Goal: Navigation & Orientation: Find specific page/section

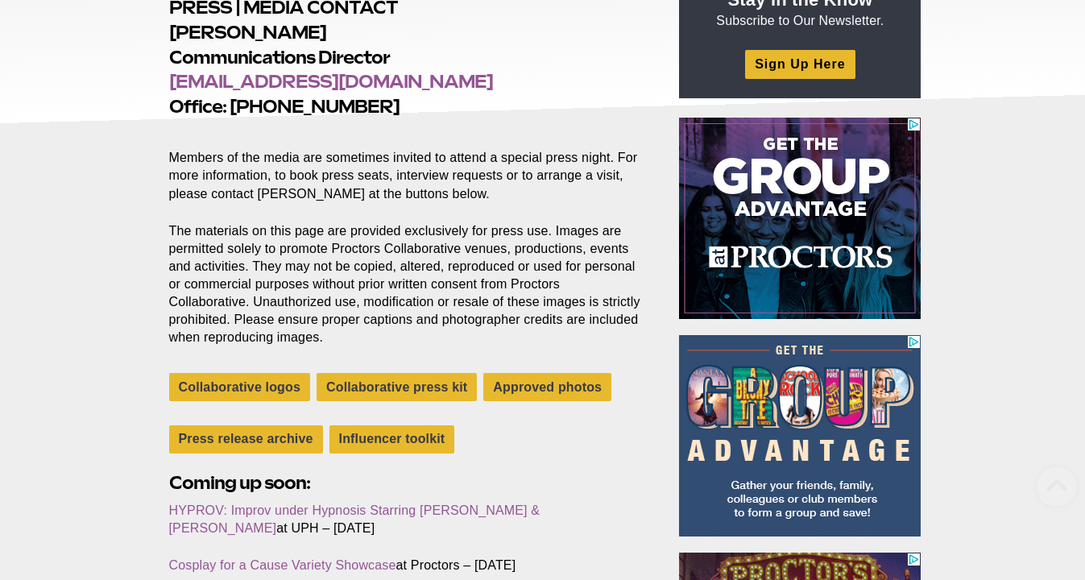
scroll to position [326, 0]
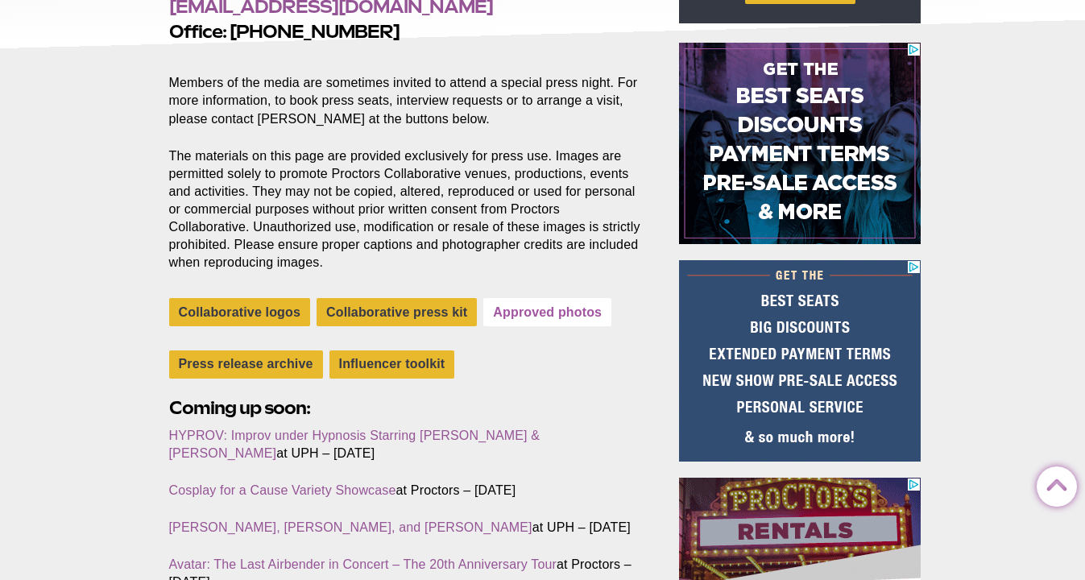
click at [541, 304] on link "Approved photos" at bounding box center [547, 312] width 128 height 28
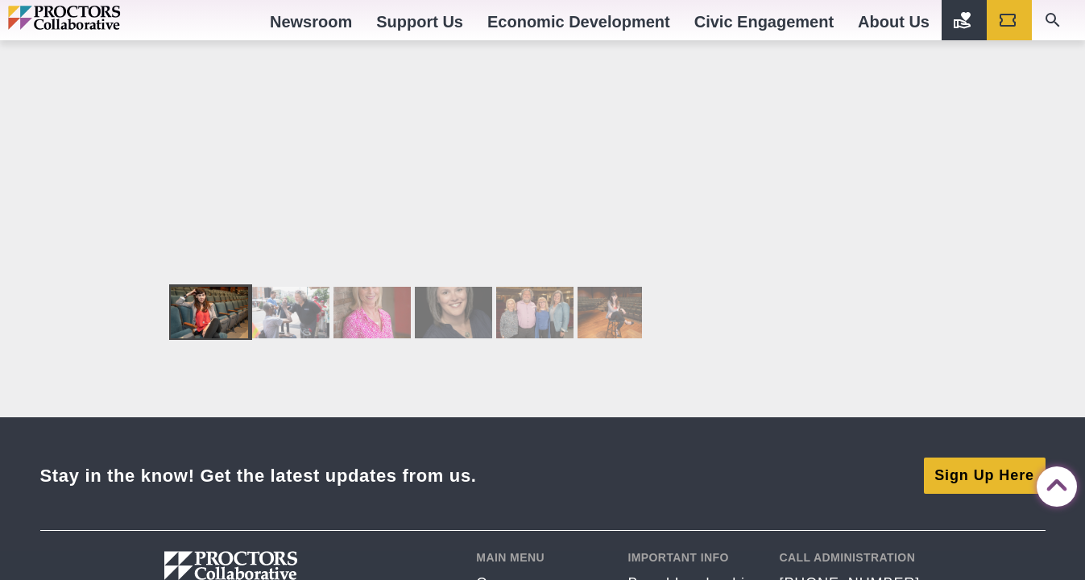
scroll to position [2683, 0]
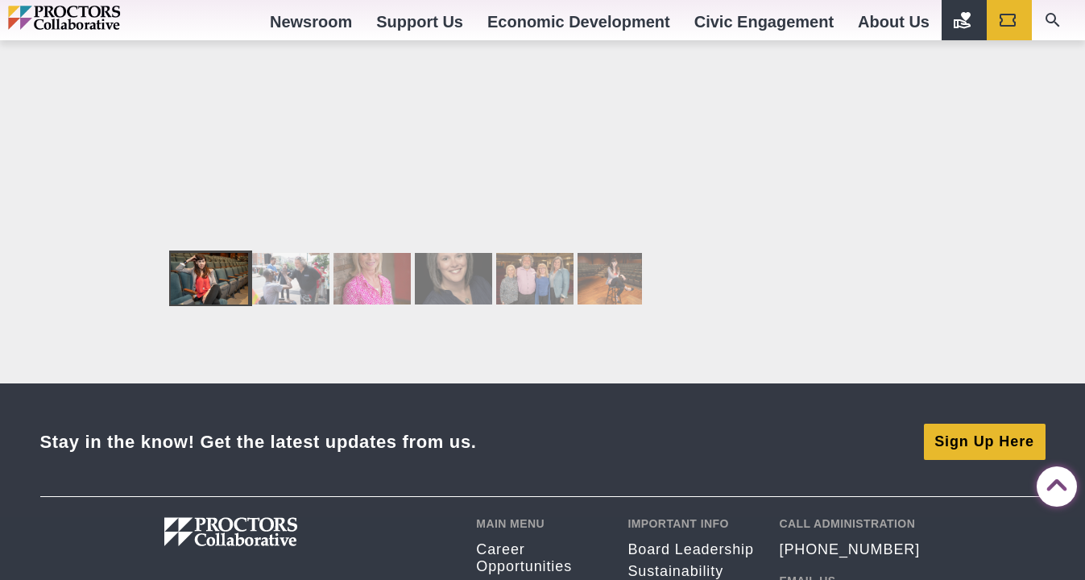
click at [382, 300] on div at bounding box center [371, 279] width 77 height 52
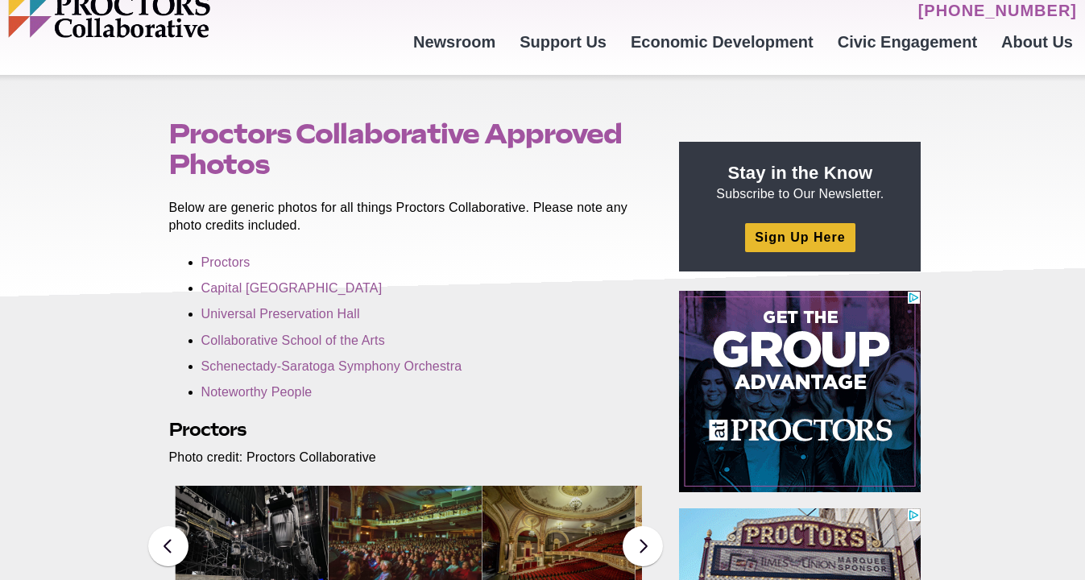
scroll to position [0, 0]
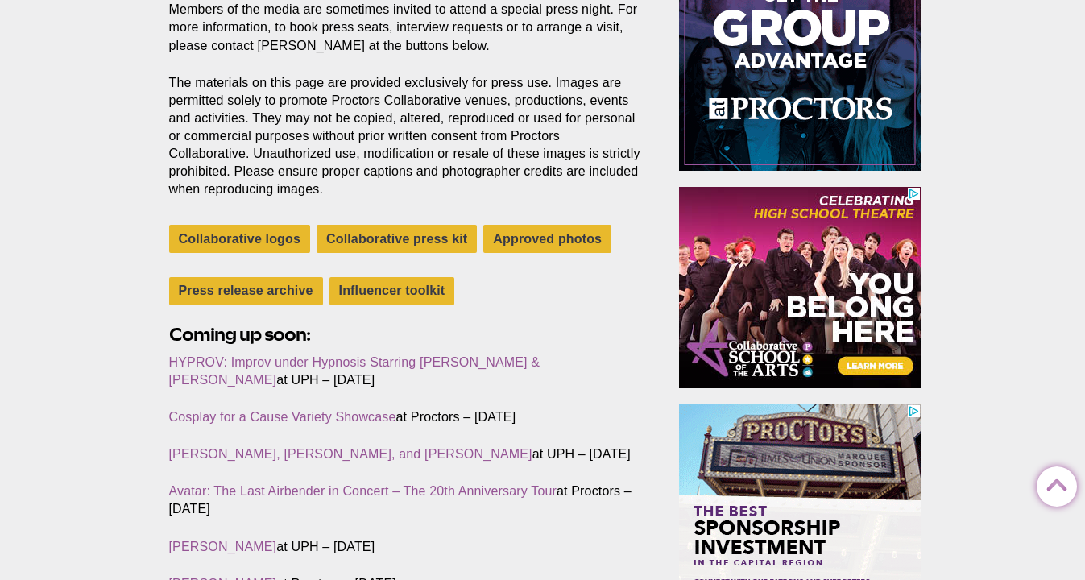
scroll to position [401, 0]
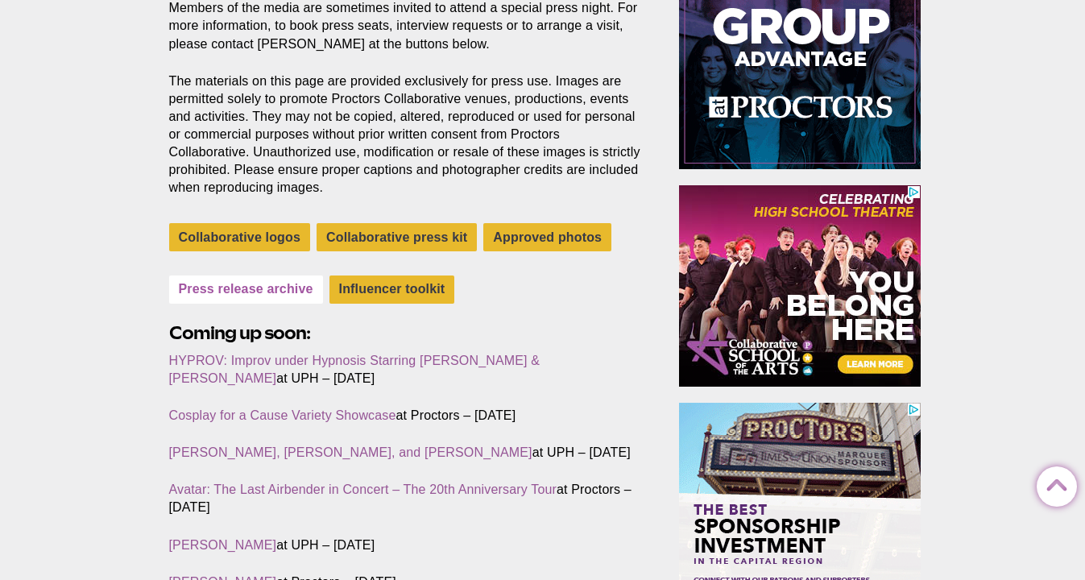
click at [210, 284] on link "Press release archive" at bounding box center [246, 289] width 154 height 28
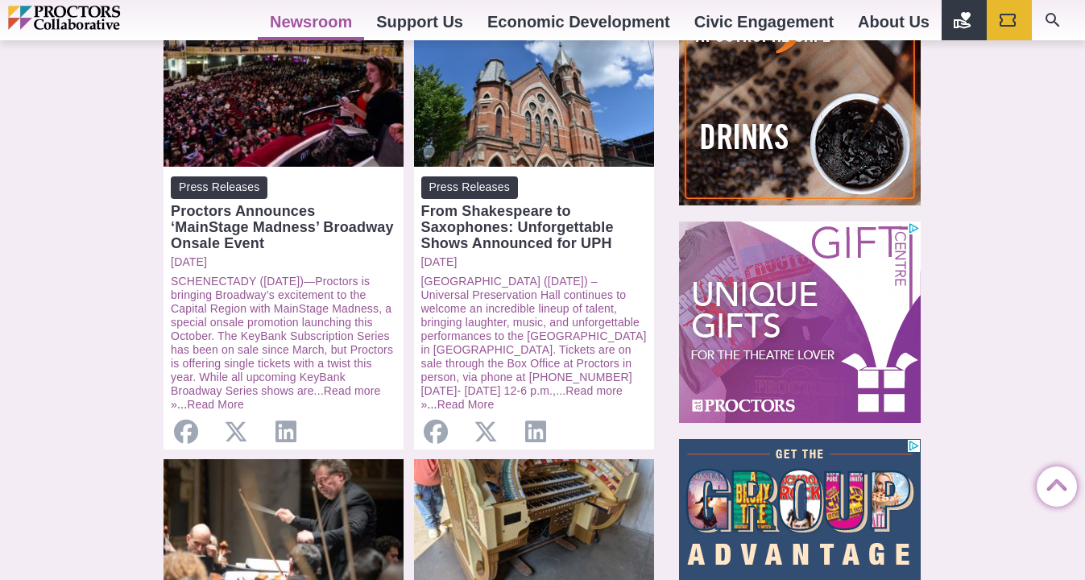
scroll to position [792, 0]
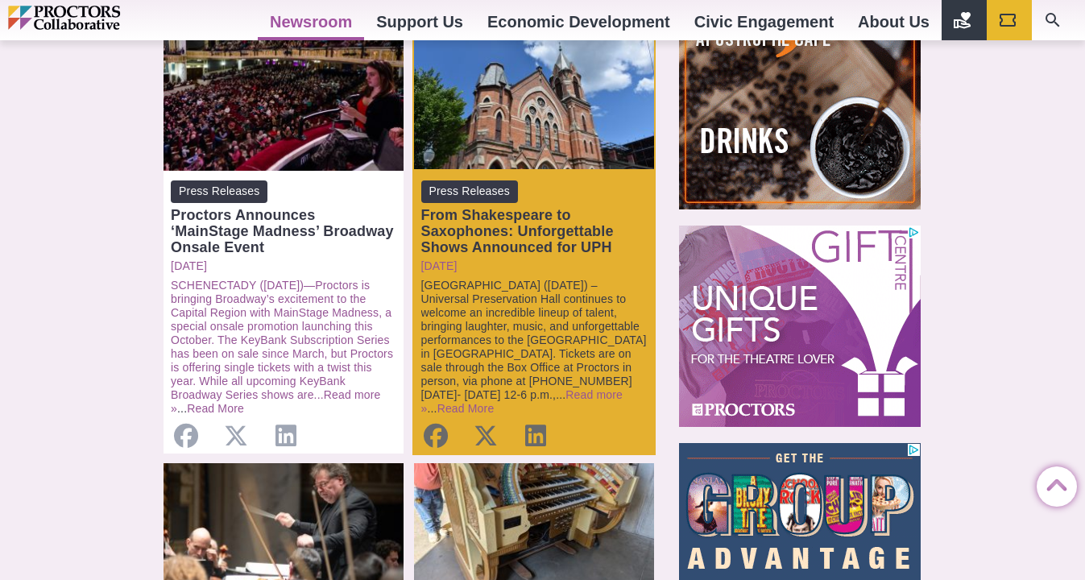
click at [567, 279] on link "[GEOGRAPHIC_DATA] ([DATE]) – Universal Preservation Hall continues to welcome a…" at bounding box center [533, 340] width 225 height 122
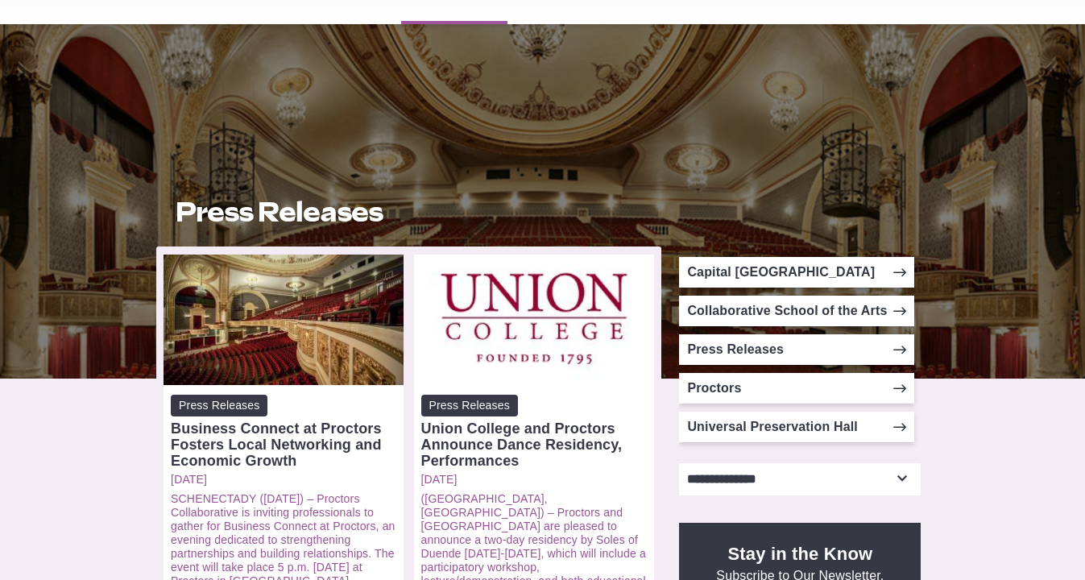
scroll to position [339, 0]
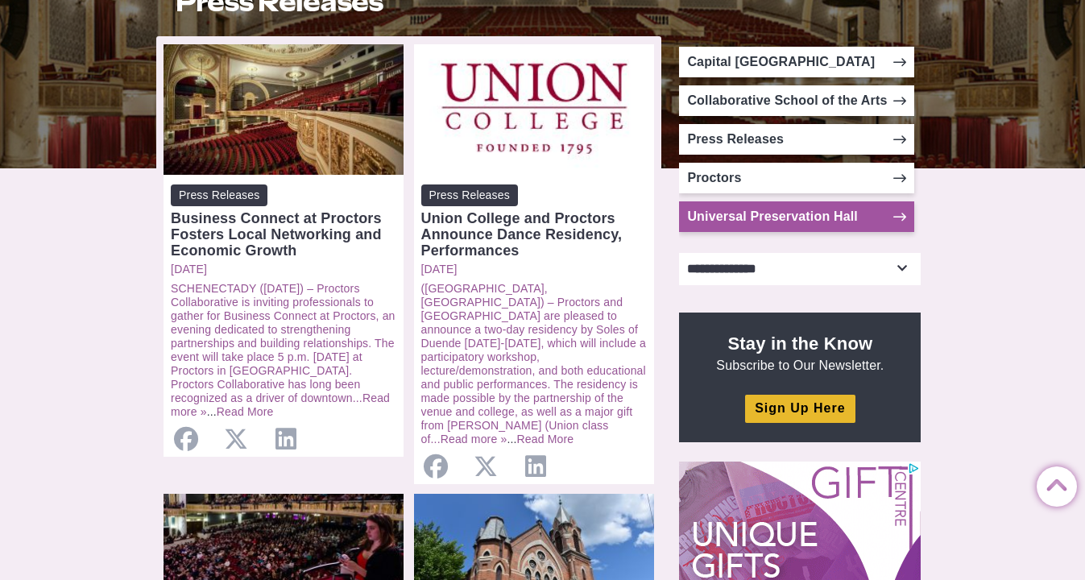
click at [805, 216] on link "Universal Preservation Hall" at bounding box center [796, 216] width 235 height 31
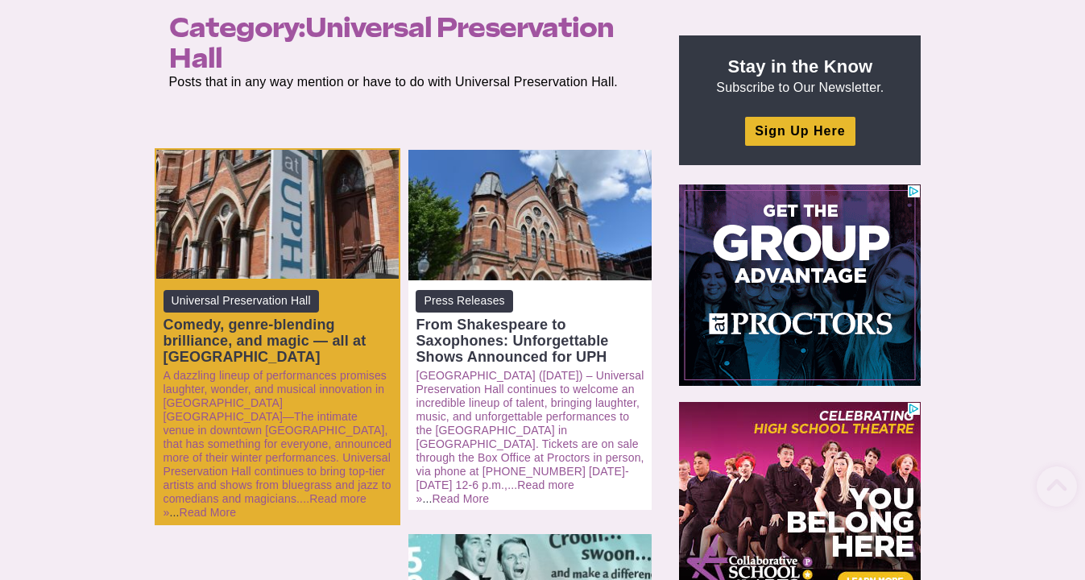
scroll to position [346, 0]
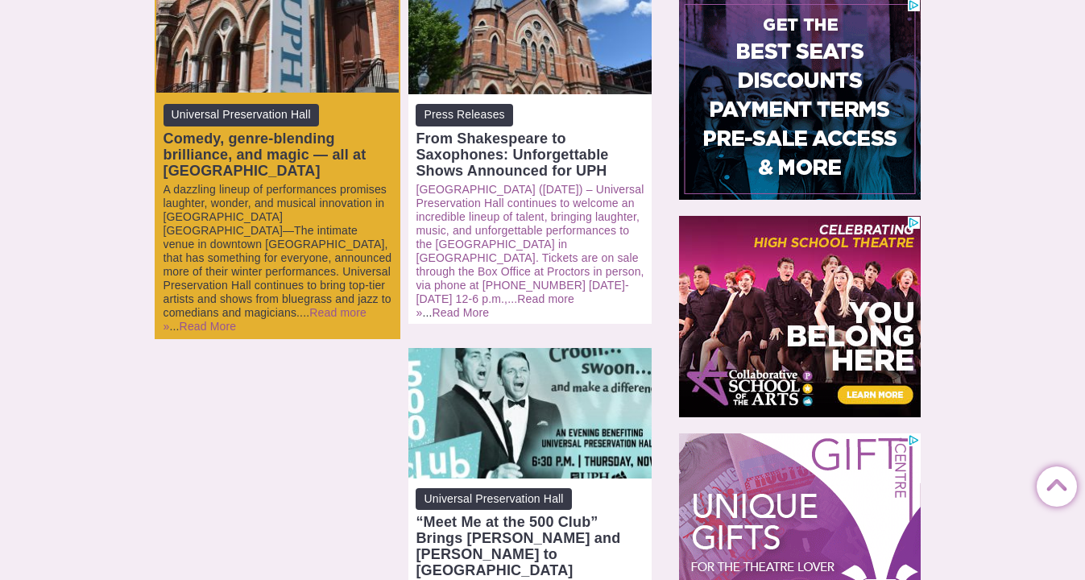
click at [348, 256] on link "A dazzling lineup of performances promises laughter, wonder, and musical innova…" at bounding box center [277, 251] width 229 height 136
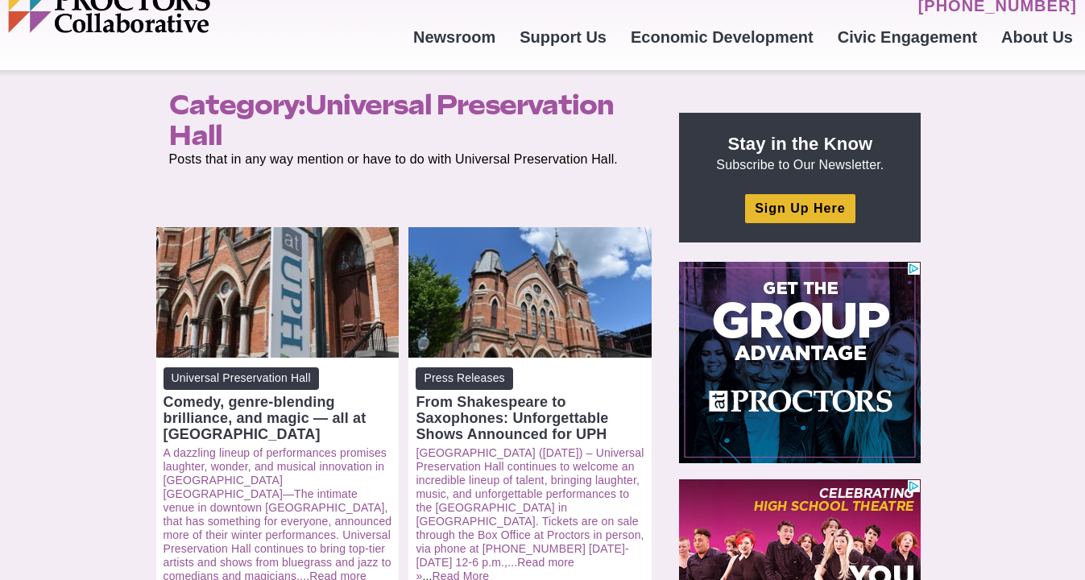
scroll to position [346, 0]
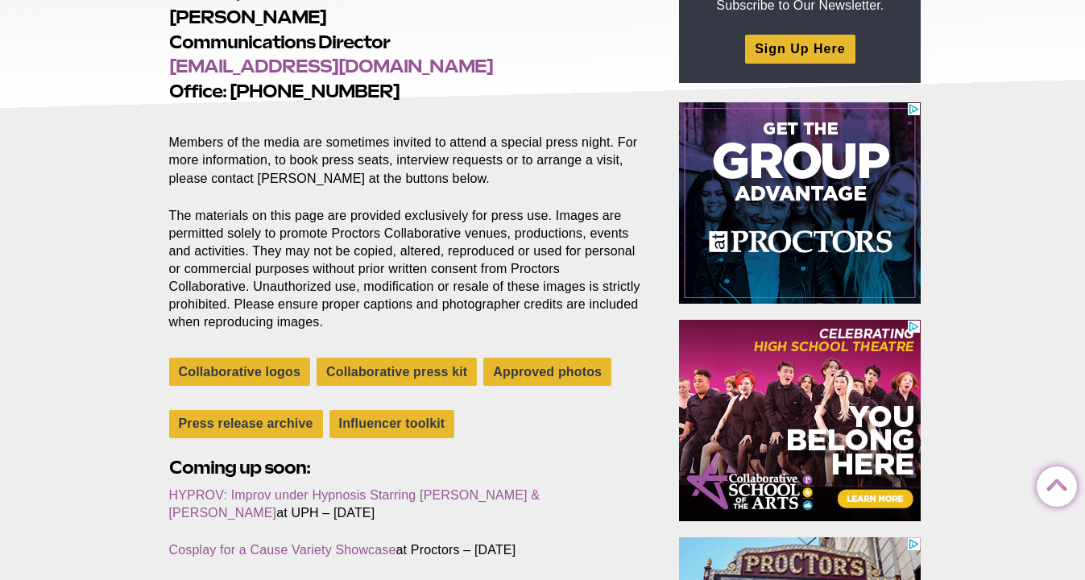
scroll to position [275, 0]
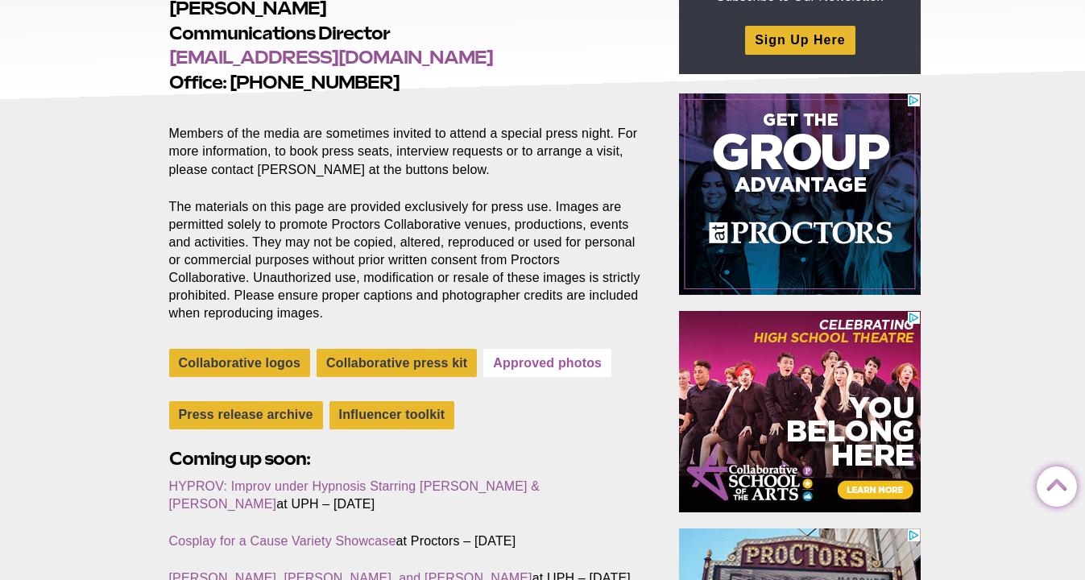
click at [570, 357] on link "Approved photos" at bounding box center [547, 363] width 128 height 28
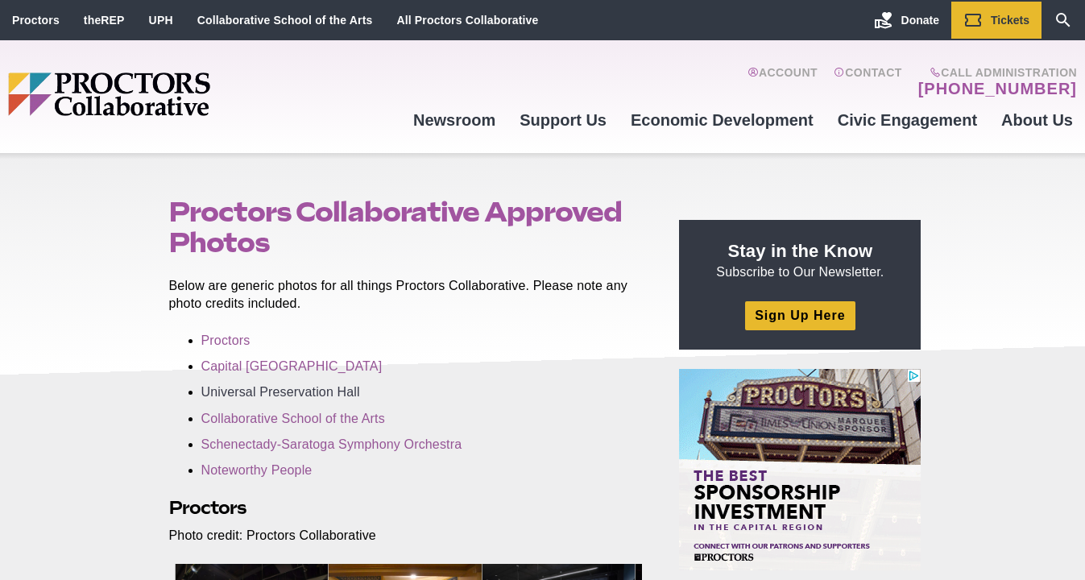
click at [348, 393] on link "Universal Preservation Hall" at bounding box center [280, 392] width 159 height 14
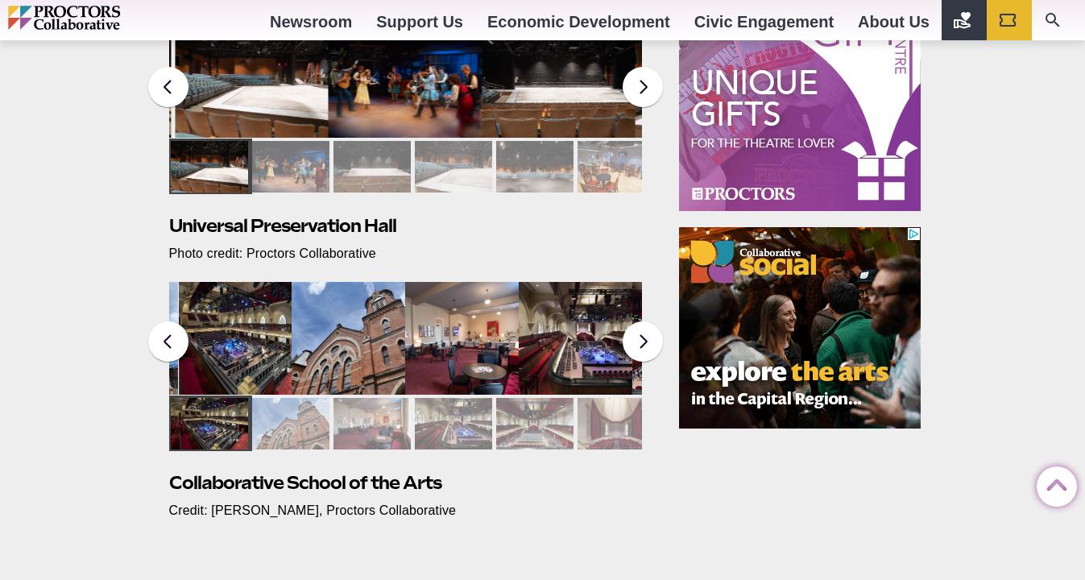
scroll to position [792, 0]
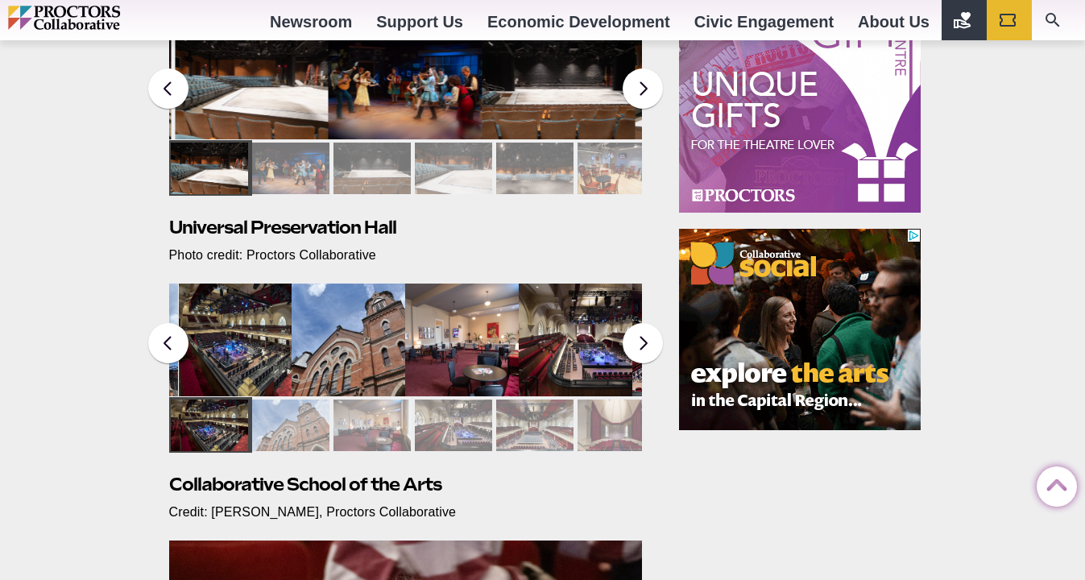
click at [332, 341] on img at bounding box center [348, 339] width 114 height 113
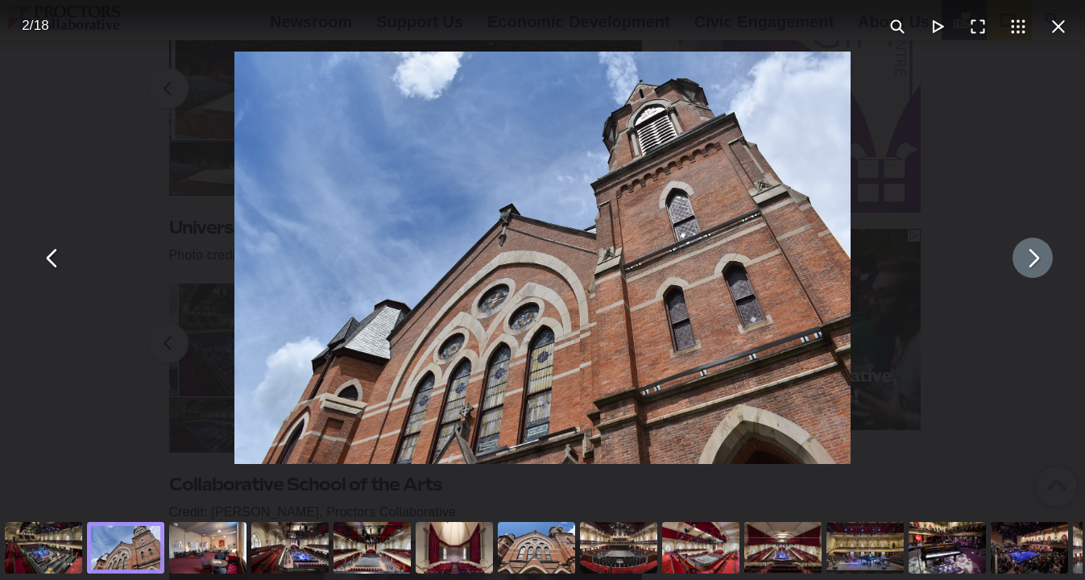
click at [1041, 260] on button "You can close this modal content with the ESC key" at bounding box center [1032, 258] width 40 height 40
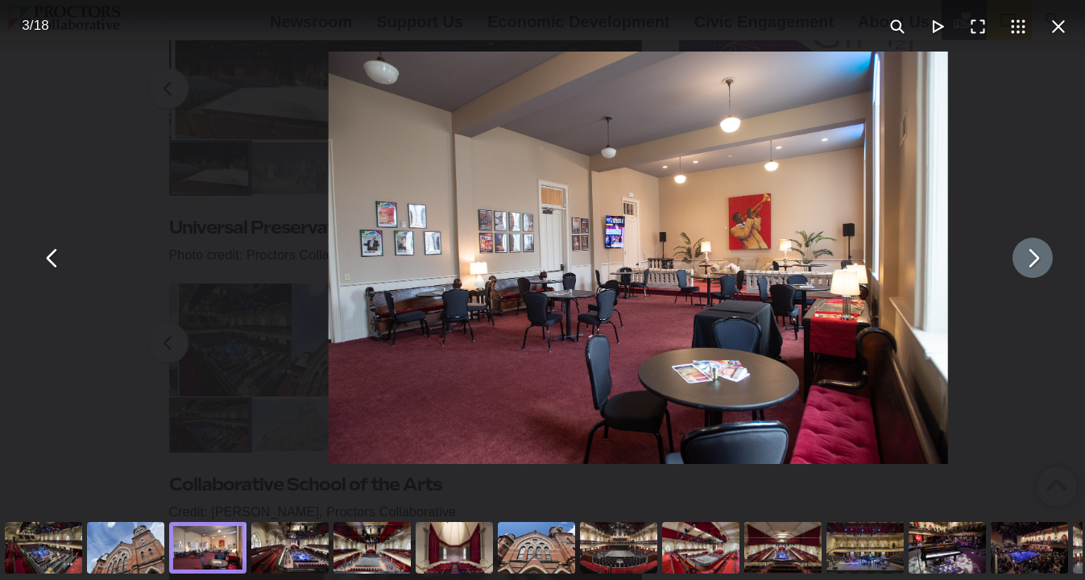
click at [1041, 260] on button "You can close this modal content with the ESC key" at bounding box center [1032, 258] width 40 height 40
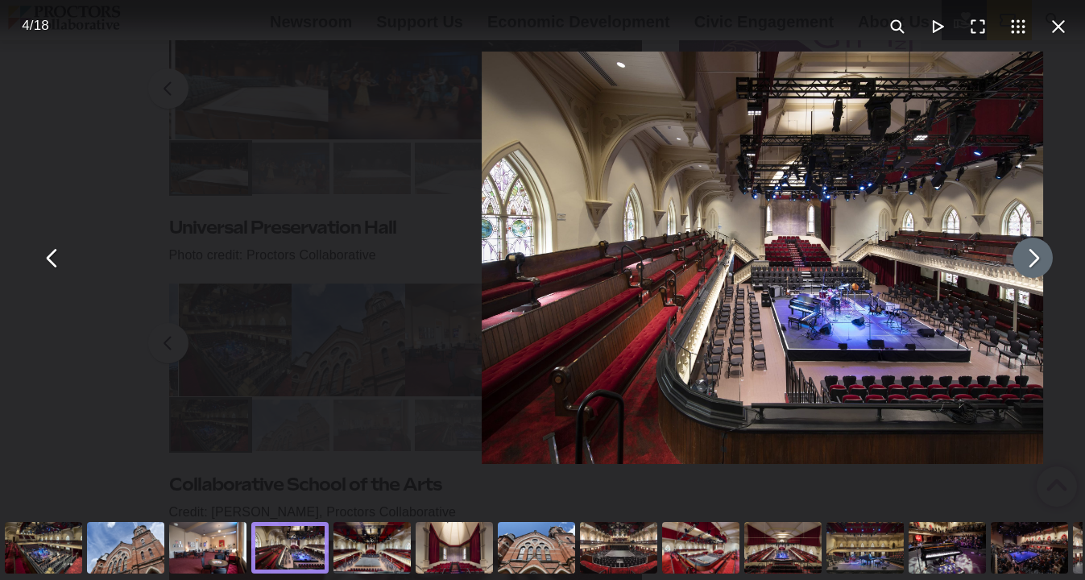
click at [1041, 260] on button "You can close this modal content with the ESC key" at bounding box center [1032, 258] width 40 height 40
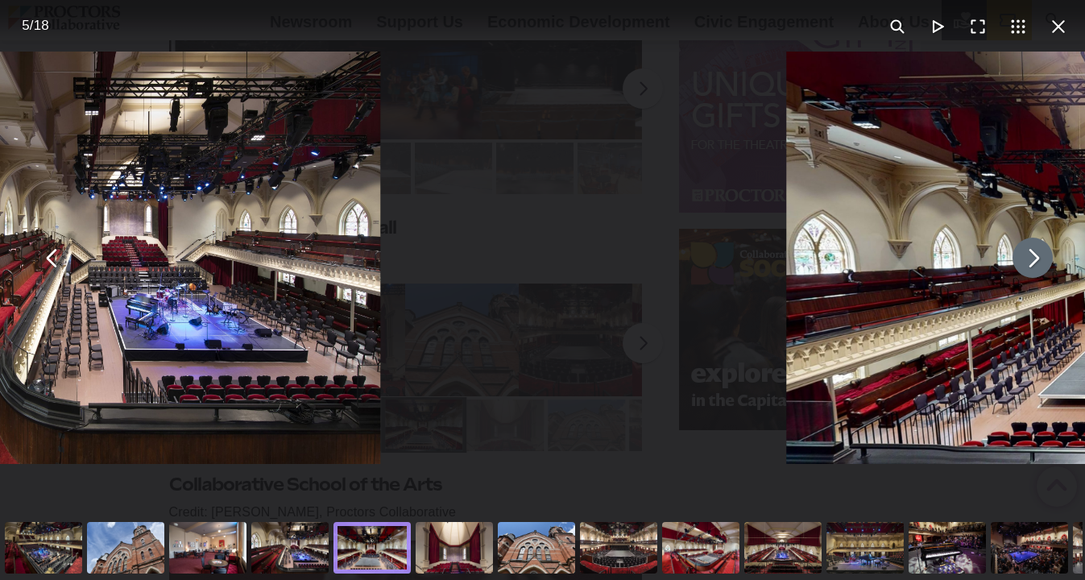
click at [1041, 260] on button "You can close this modal content with the ESC key" at bounding box center [1032, 258] width 40 height 40
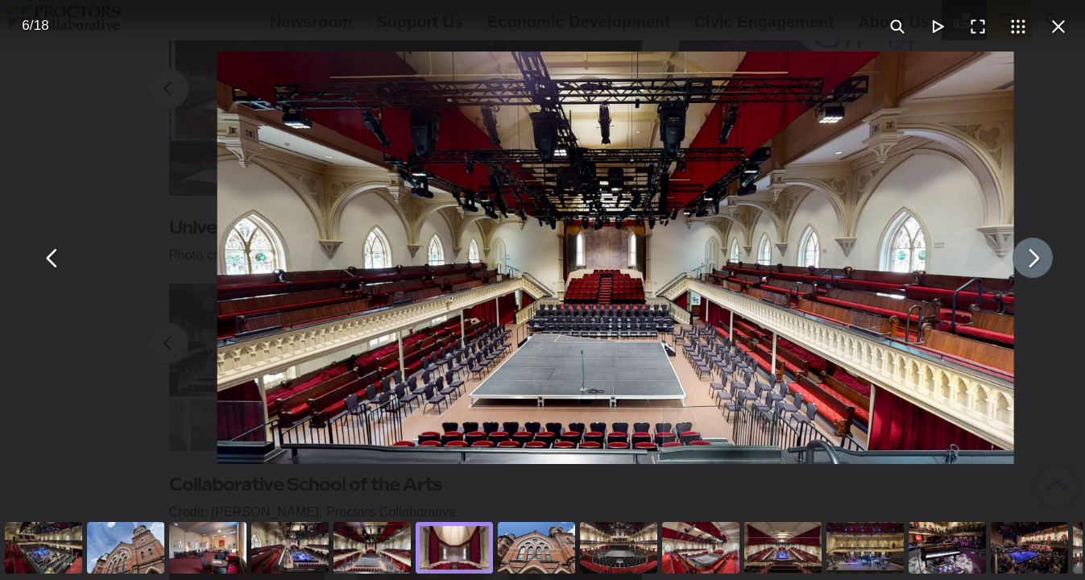
click at [1041, 260] on button "You can close this modal content with the ESC key" at bounding box center [1032, 258] width 40 height 40
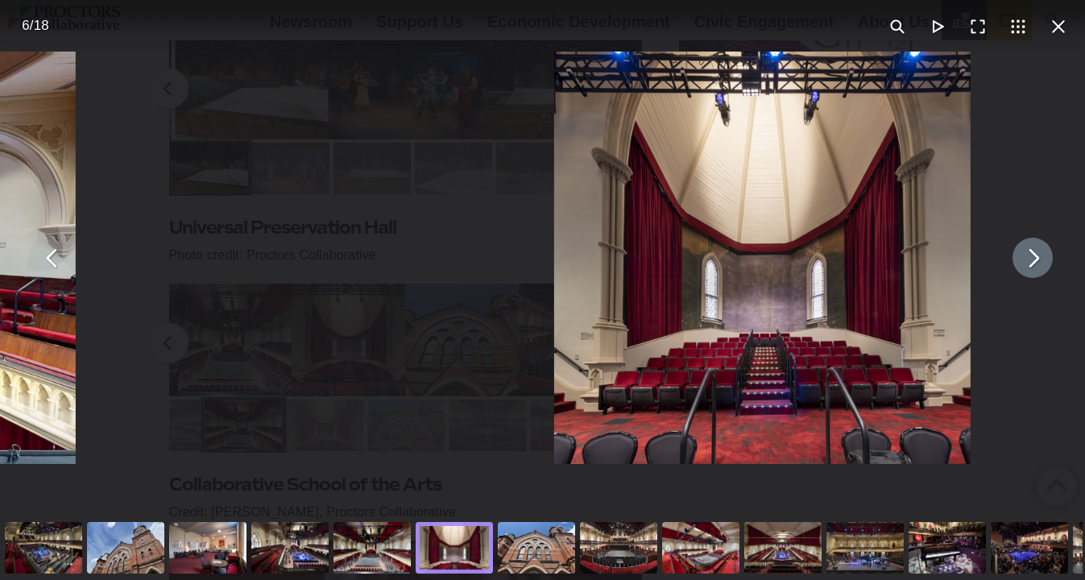
click at [1041, 260] on button "You can close this modal content with the ESC key" at bounding box center [1032, 258] width 40 height 40
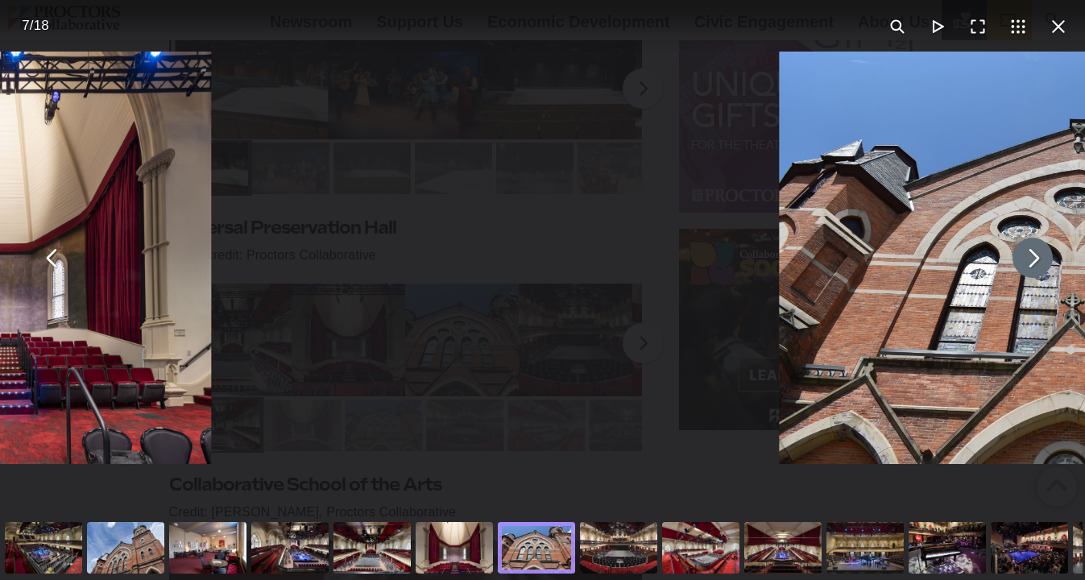
click at [1041, 260] on button "You can close this modal content with the ESC key" at bounding box center [1032, 258] width 40 height 40
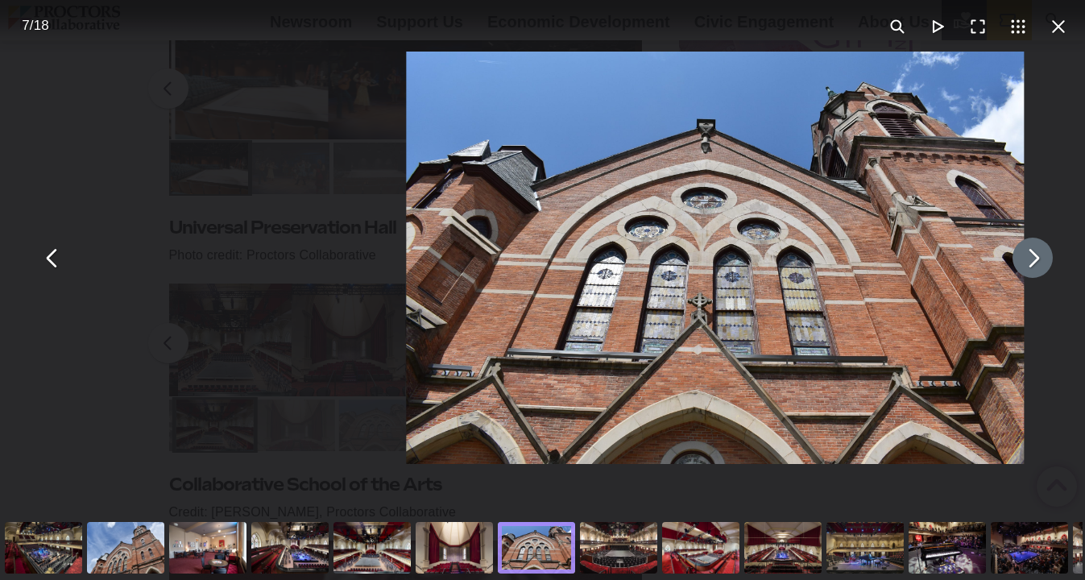
click at [1041, 260] on button "You can close this modal content with the ESC key" at bounding box center [1032, 258] width 40 height 40
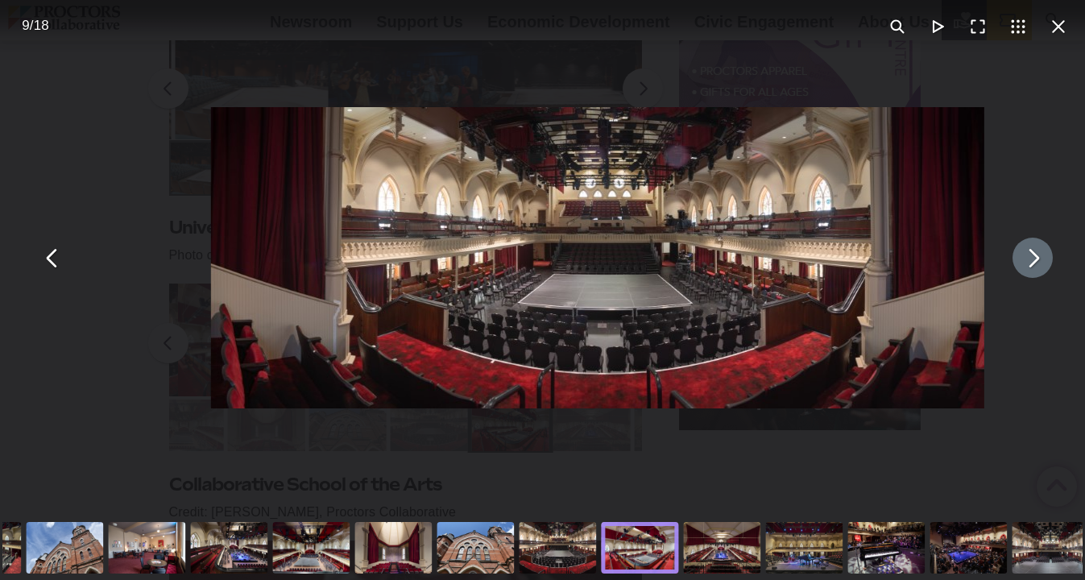
click at [1041, 260] on button "You can close this modal content with the ESC key" at bounding box center [1032, 258] width 40 height 40
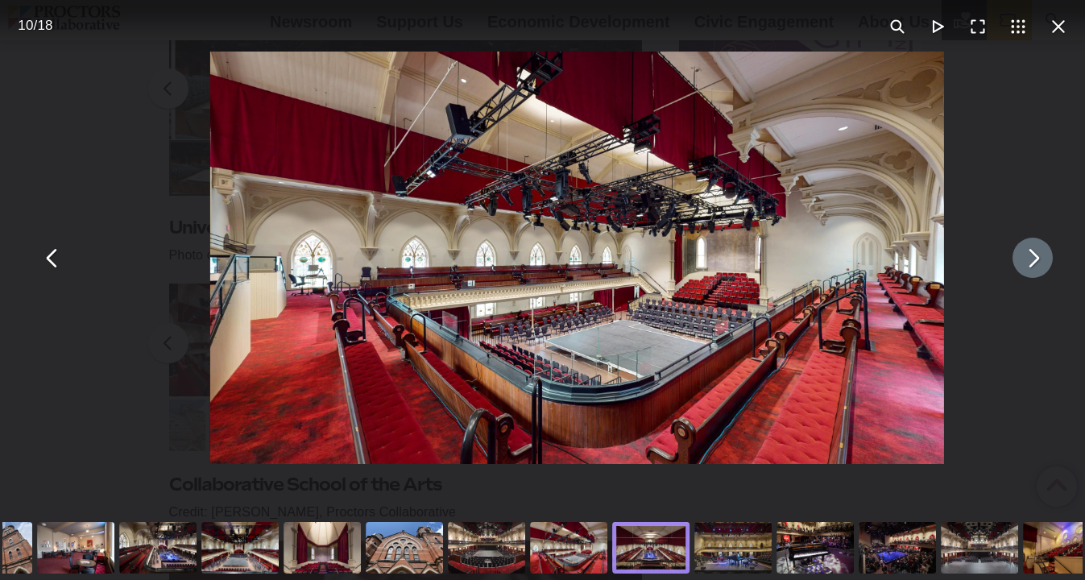
click at [1041, 260] on button "You can close this modal content with the ESC key" at bounding box center [1032, 258] width 40 height 40
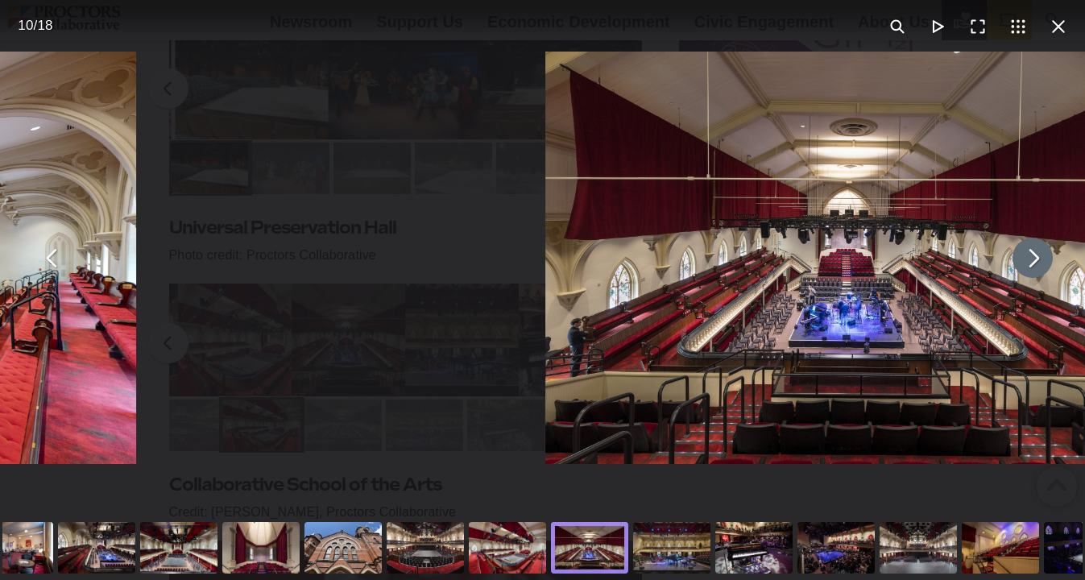
click at [1041, 260] on button "You can close this modal content with the ESC key" at bounding box center [1032, 258] width 40 height 40
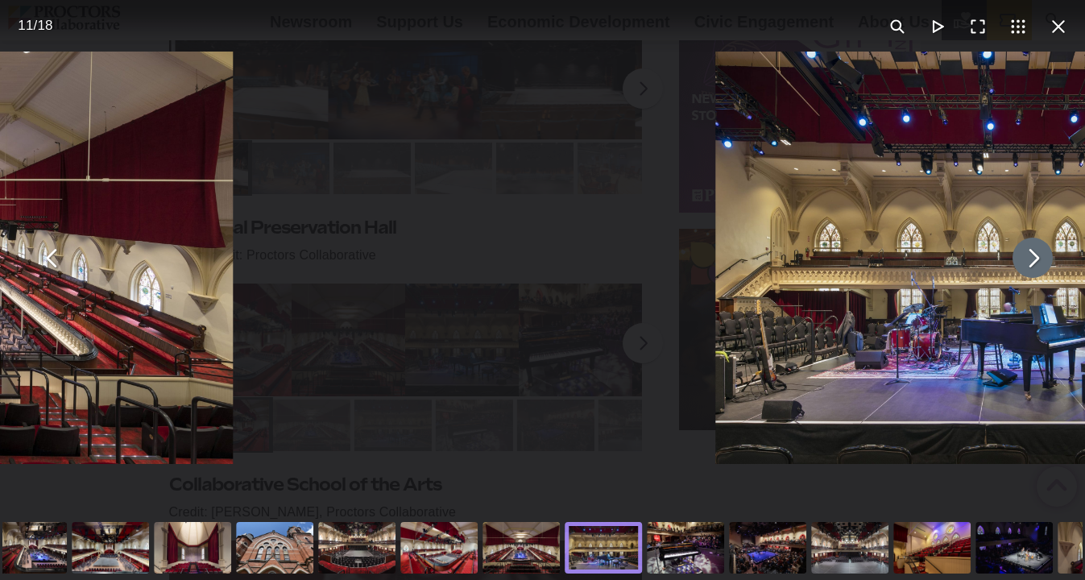
click at [1041, 260] on button "You can close this modal content with the ESC key" at bounding box center [1032, 258] width 40 height 40
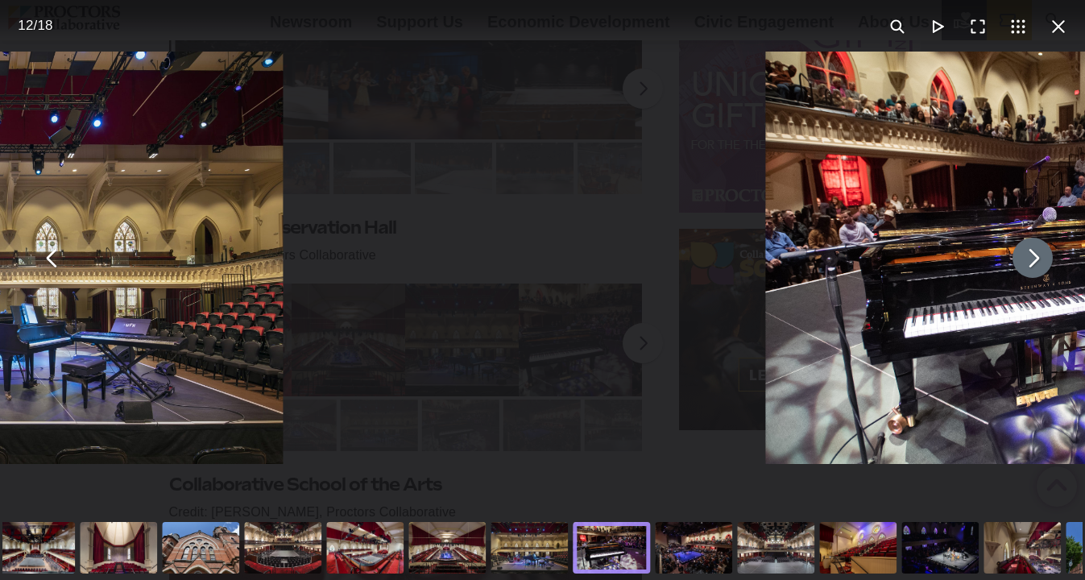
click at [1041, 260] on button "You can close this modal content with the ESC key" at bounding box center [1032, 258] width 40 height 40
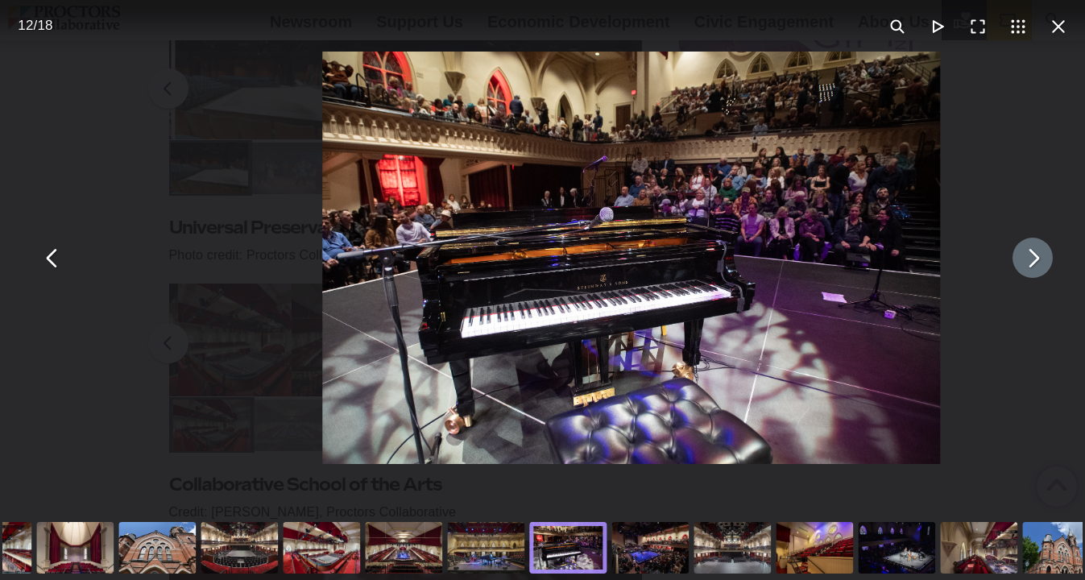
click at [1041, 260] on button "You can close this modal content with the ESC key" at bounding box center [1032, 258] width 40 height 40
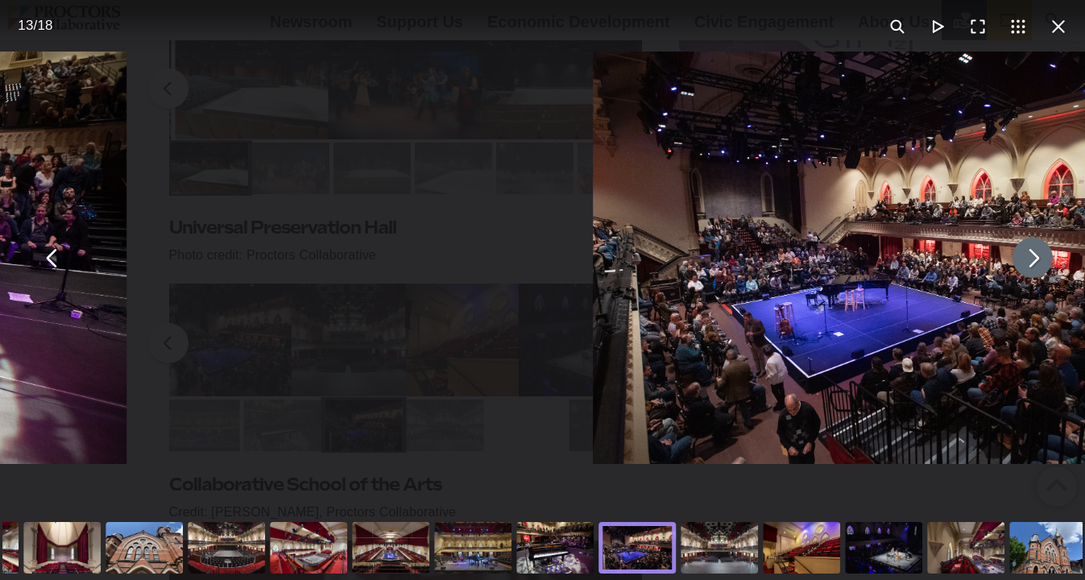
click at [1041, 260] on button "You can close this modal content with the ESC key" at bounding box center [1032, 258] width 40 height 40
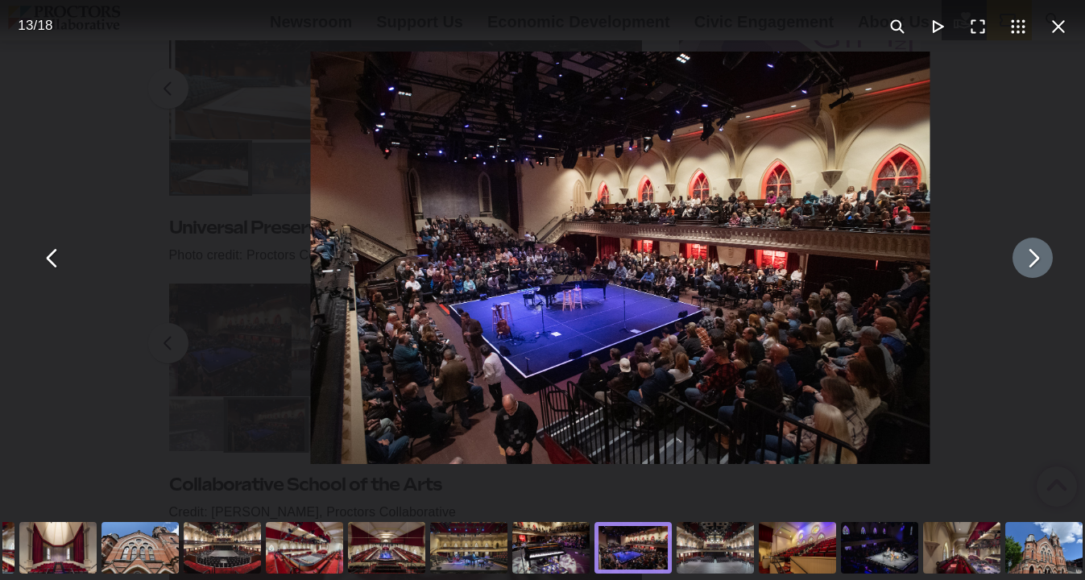
click at [1041, 260] on button "You can close this modal content with the ESC key" at bounding box center [1032, 258] width 40 height 40
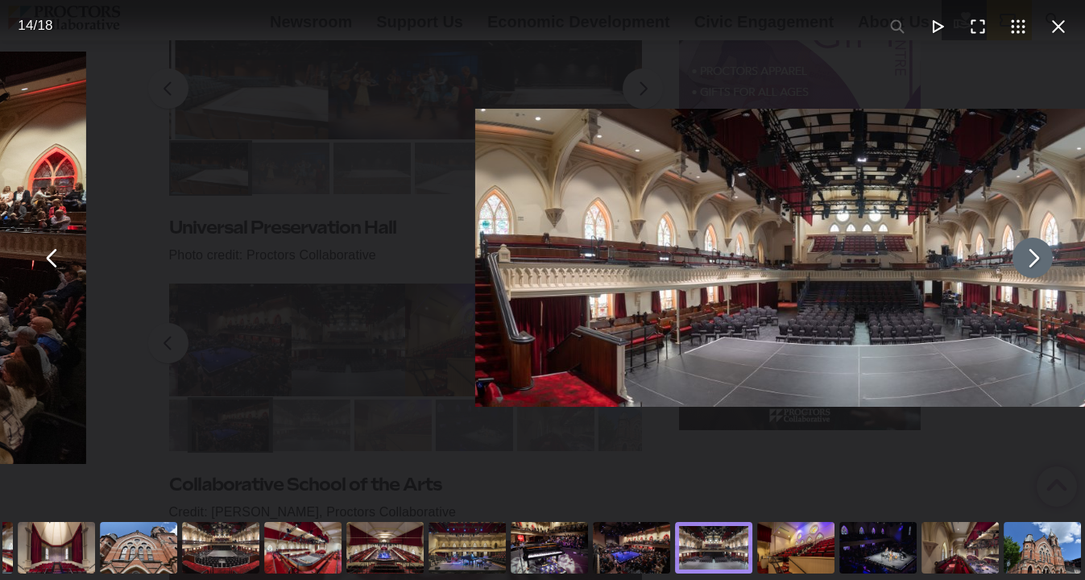
click at [1041, 260] on button "You can close this modal content with the ESC key" at bounding box center [1032, 258] width 40 height 40
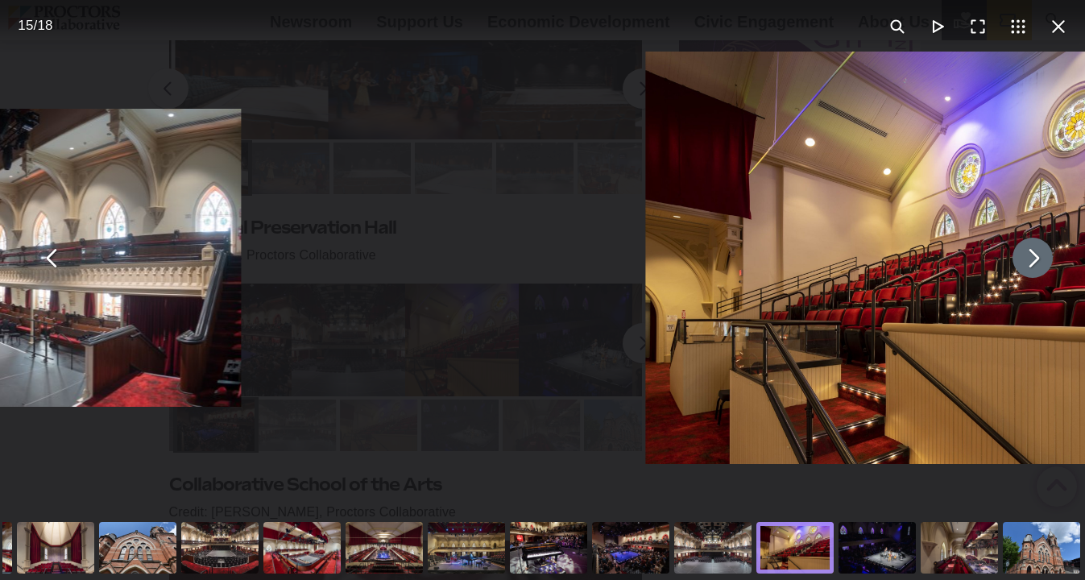
click at [1041, 260] on button "You can close this modal content with the ESC key" at bounding box center [1032, 258] width 40 height 40
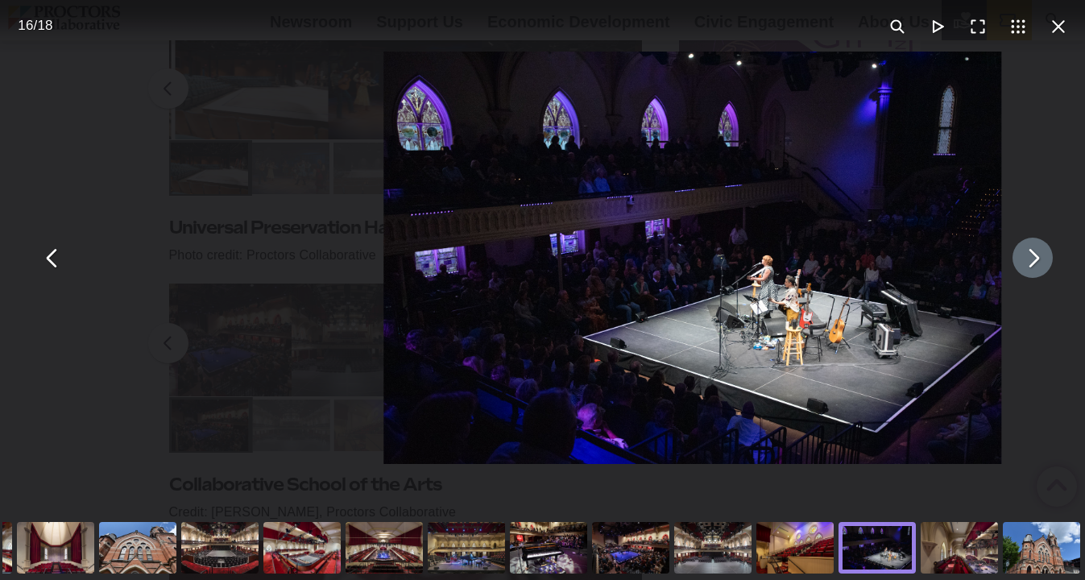
click at [1041, 260] on button "You can close this modal content with the ESC key" at bounding box center [1032, 258] width 40 height 40
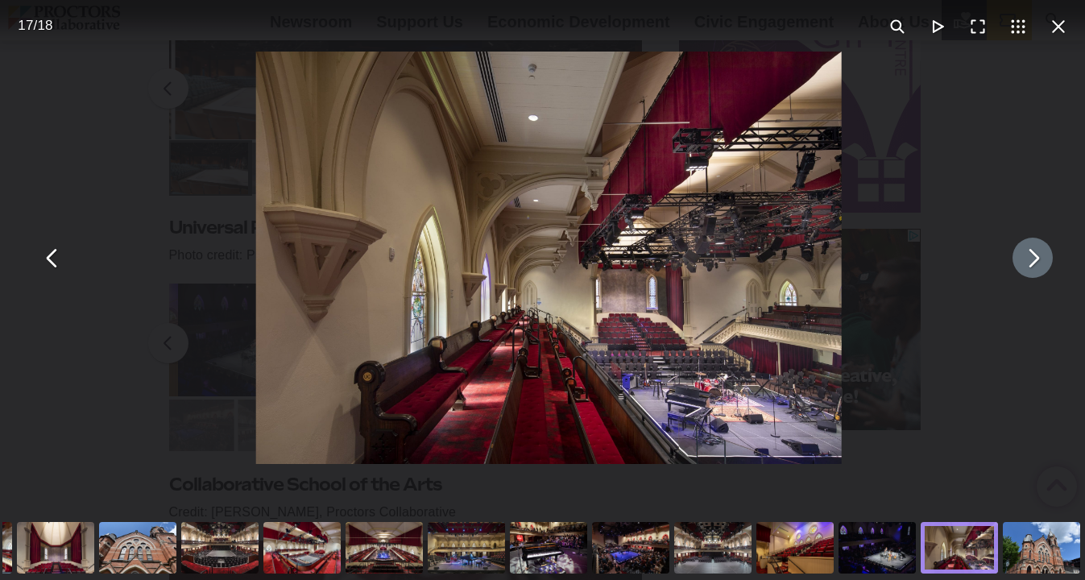
click at [1041, 260] on button "You can close this modal content with the ESC key" at bounding box center [1032, 258] width 40 height 40
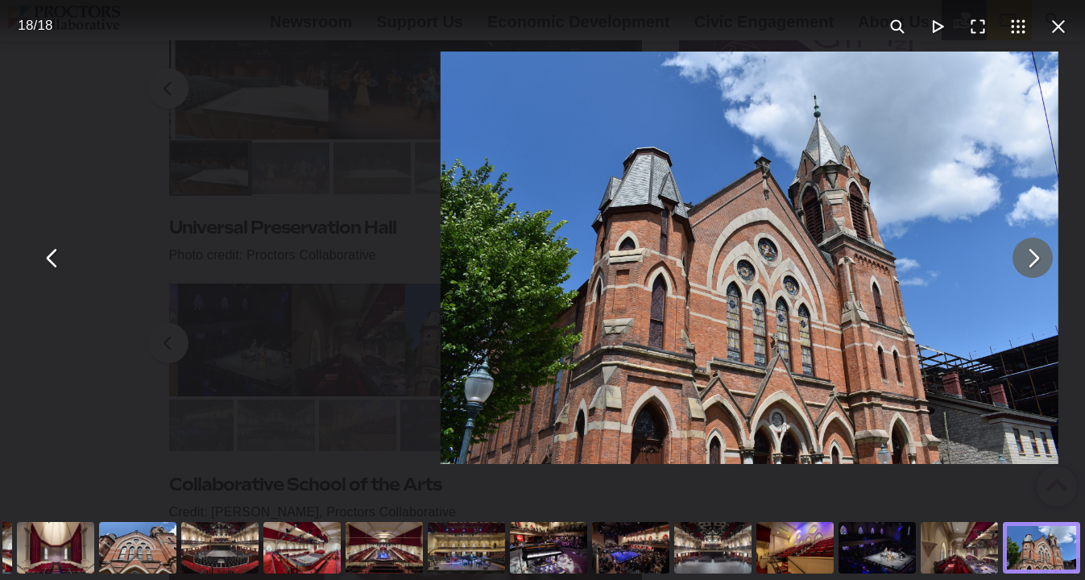
click at [1041, 260] on button "You can close this modal content with the ESC key" at bounding box center [1032, 258] width 40 height 40
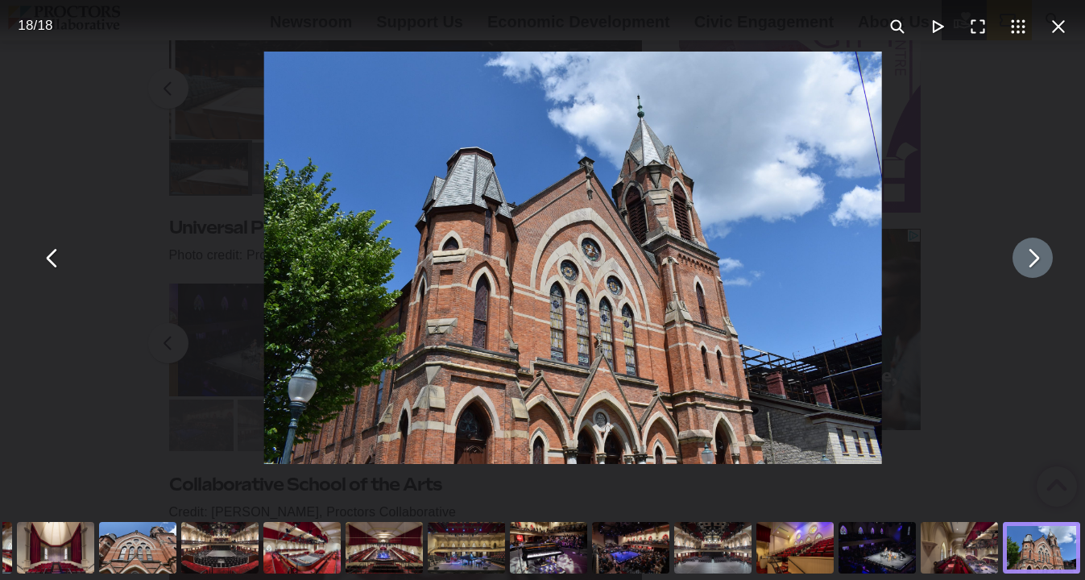
click at [1041, 260] on button "You can close this modal content with the ESC key" at bounding box center [1032, 258] width 40 height 40
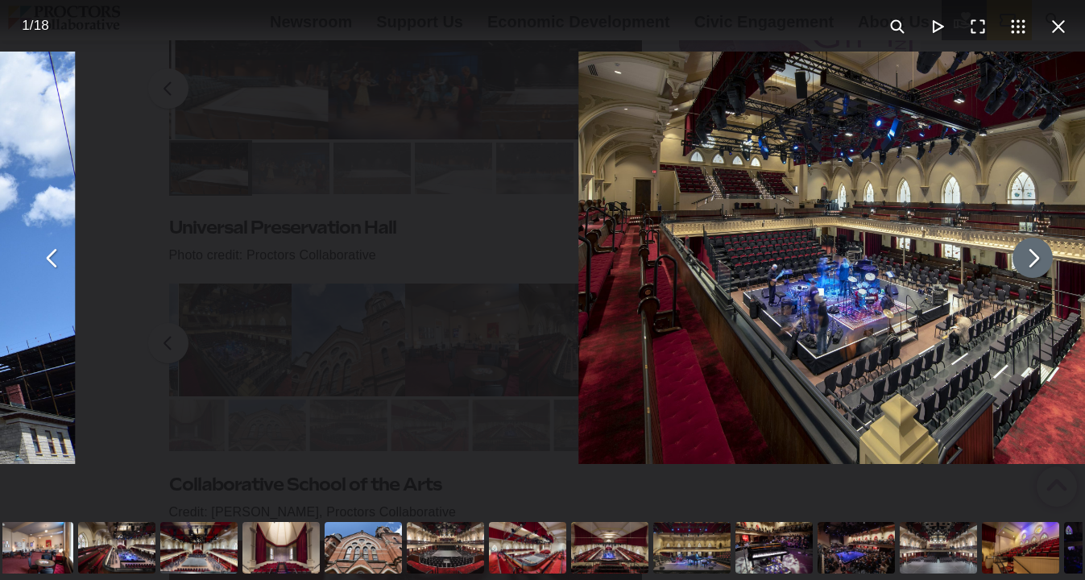
click at [1041, 260] on button "You can close this modal content with the ESC key" at bounding box center [1032, 258] width 40 height 40
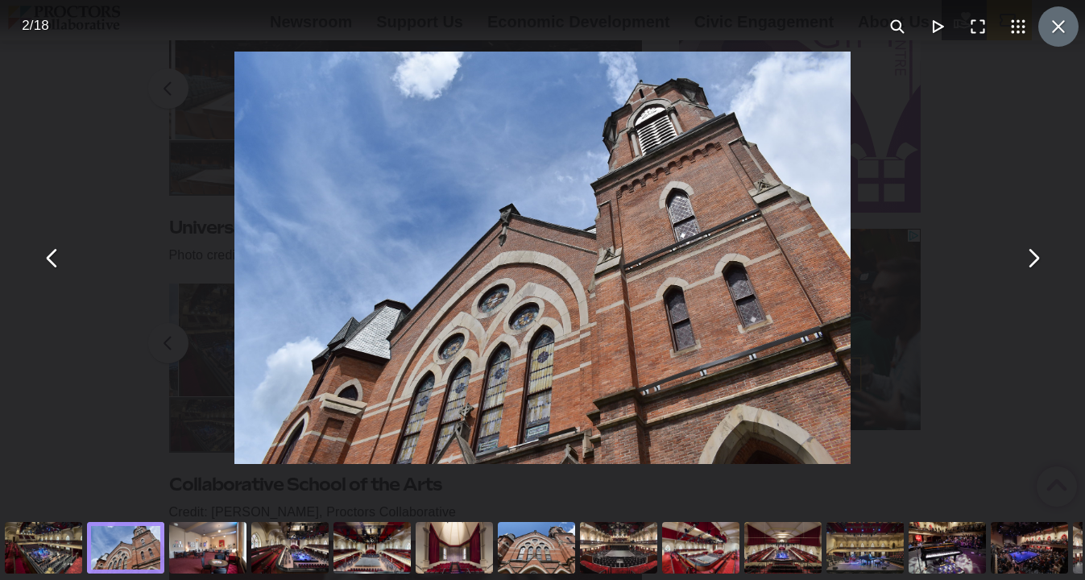
click at [1055, 27] on button "You can close this modal content with the ESC key" at bounding box center [1058, 26] width 40 height 40
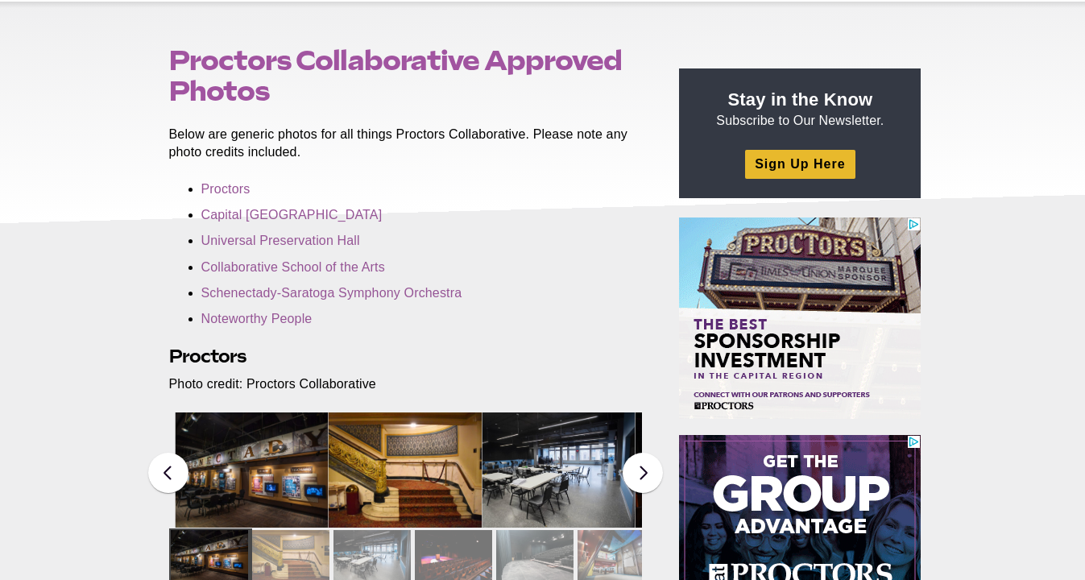
scroll to position [145, 0]
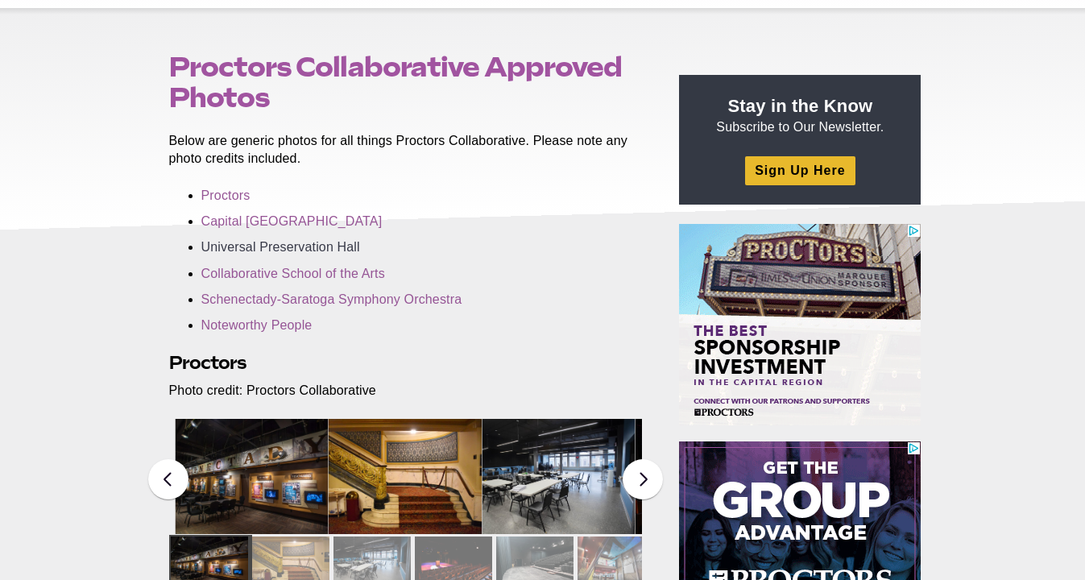
click at [345, 242] on link "Universal Preservation Hall" at bounding box center [280, 247] width 159 height 14
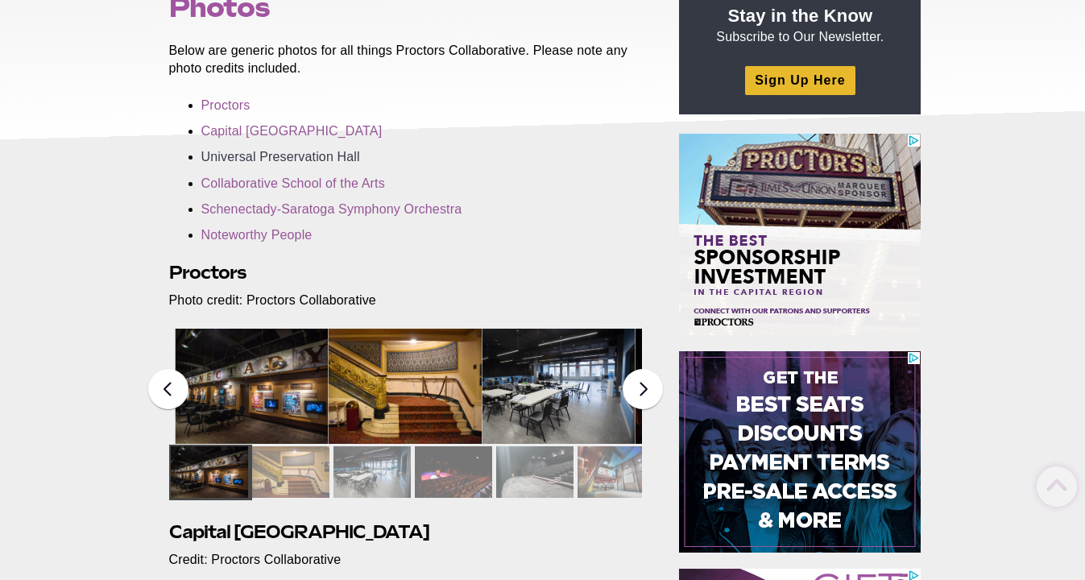
scroll to position [0, 0]
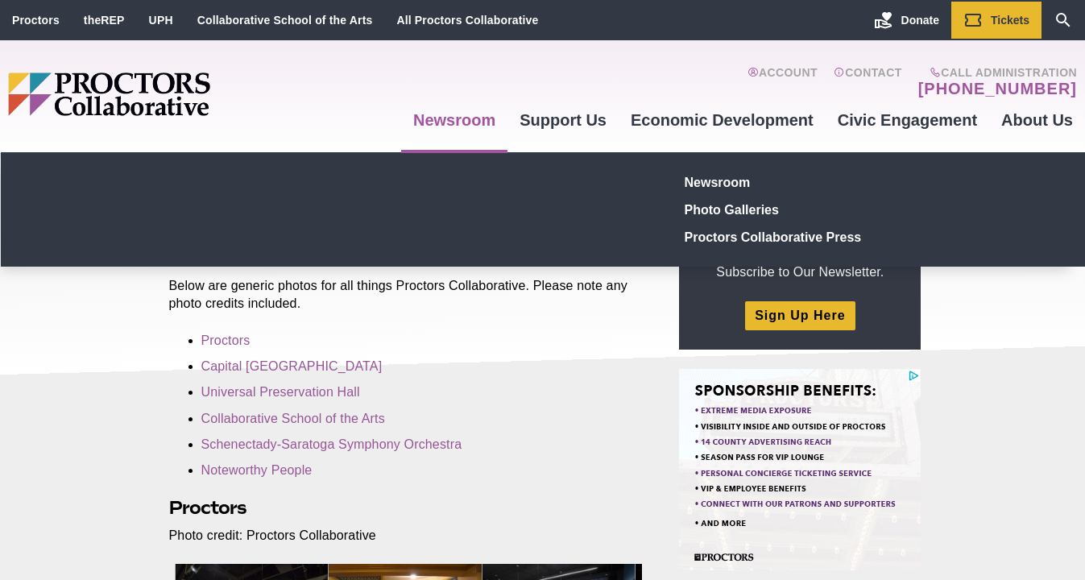
click at [440, 117] on link "Newsroom" at bounding box center [454, 119] width 106 height 43
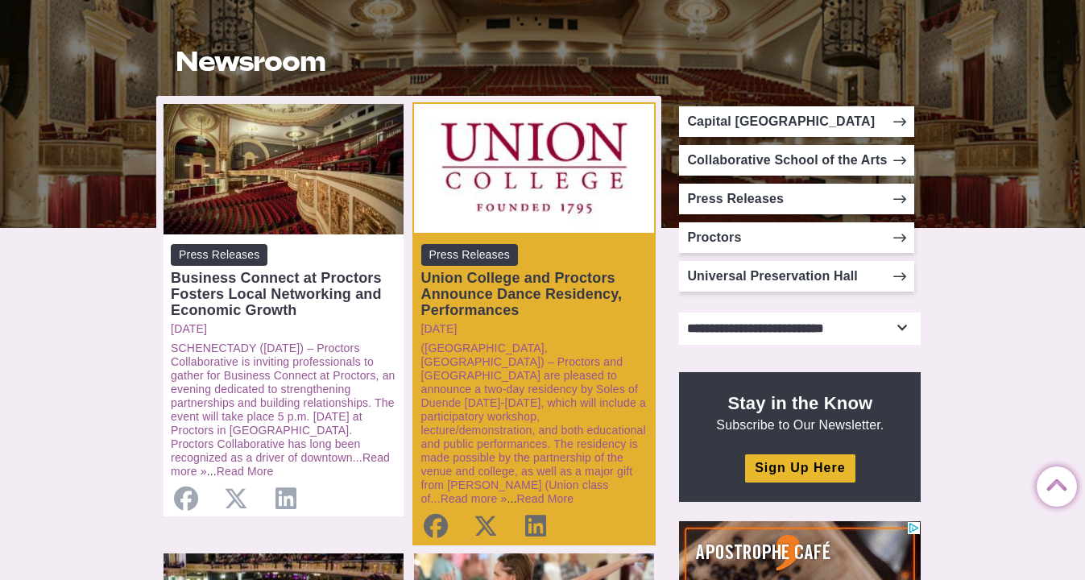
scroll to position [281, 0]
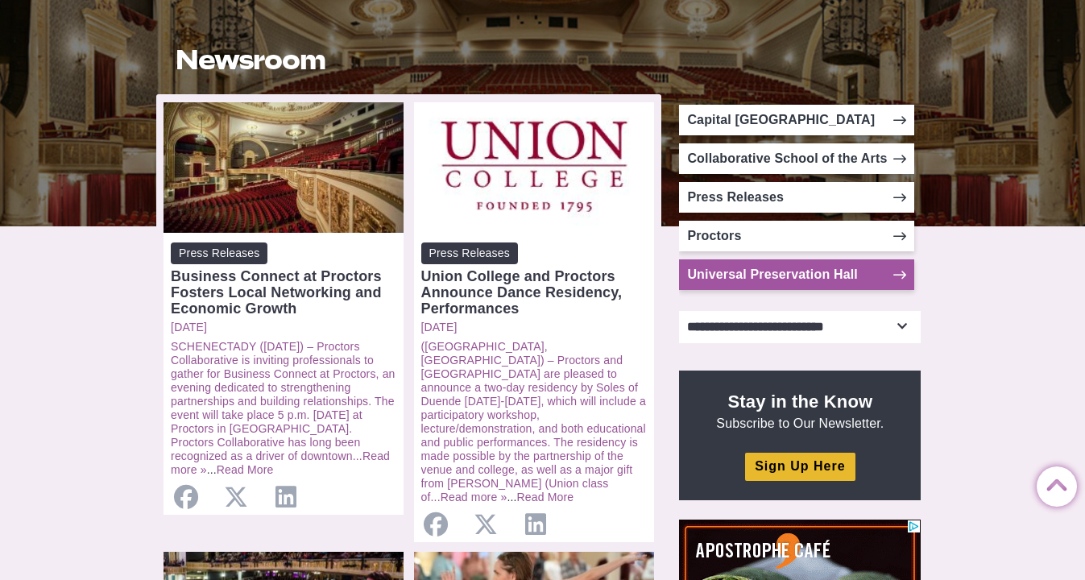
click at [716, 274] on link "Universal Preservation Hall" at bounding box center [796, 274] width 235 height 31
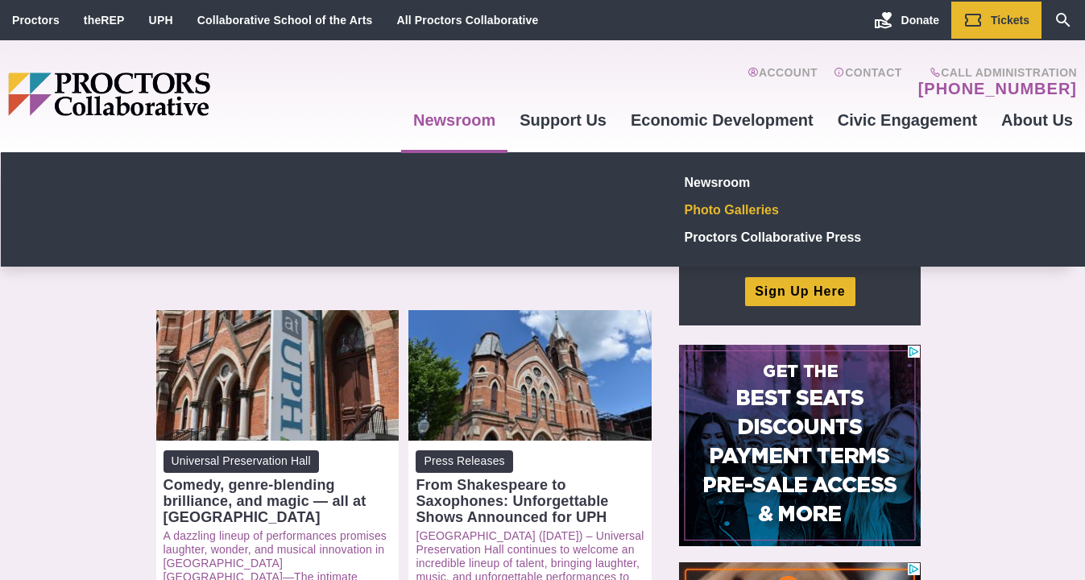
click at [703, 210] on link "Photo Galleries" at bounding box center [795, 209] width 235 height 27
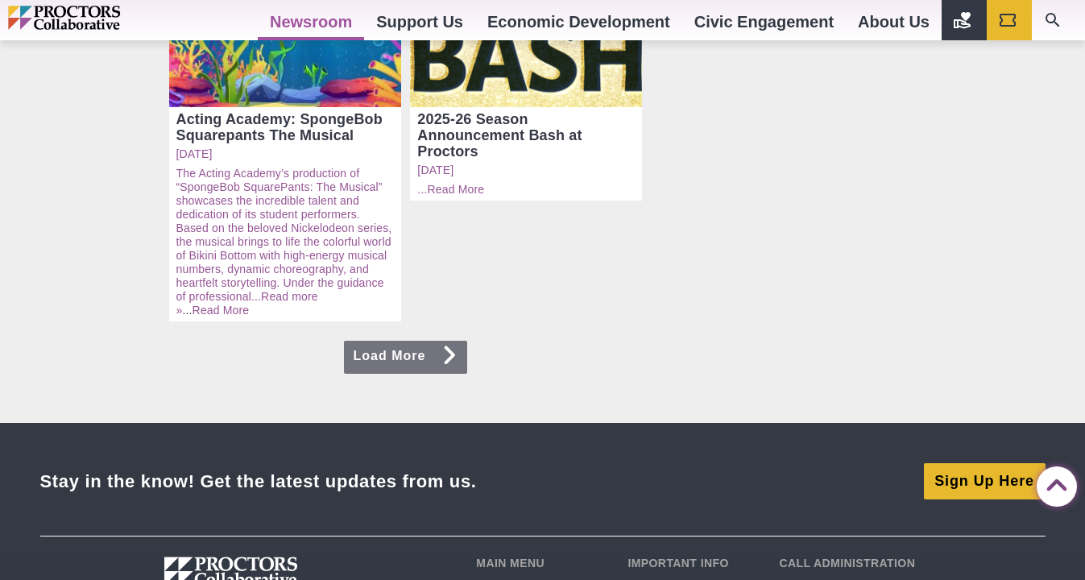
scroll to position [1373, 0]
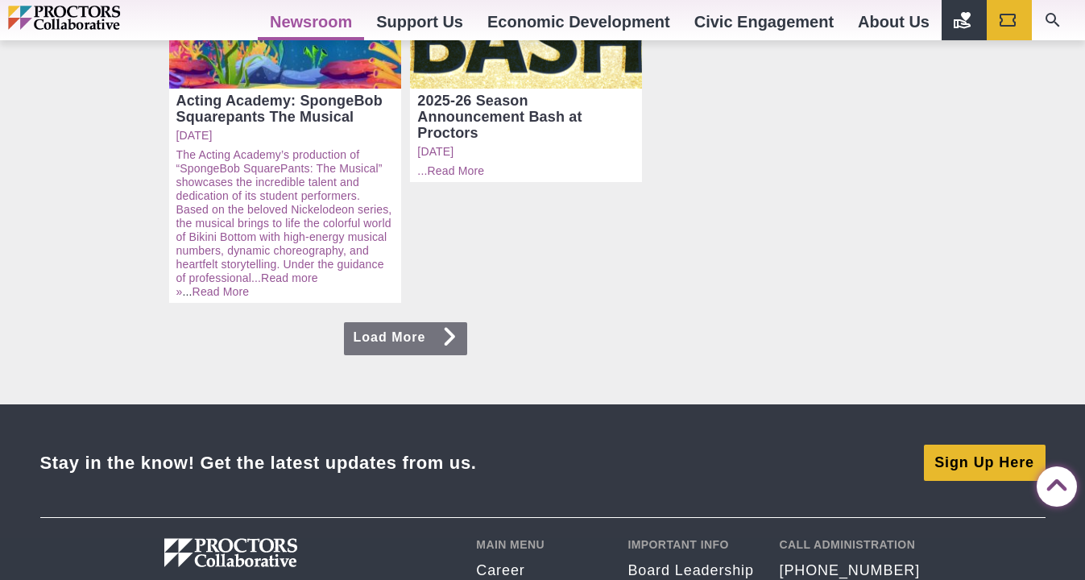
click at [455, 330] on icon at bounding box center [449, 336] width 16 height 13
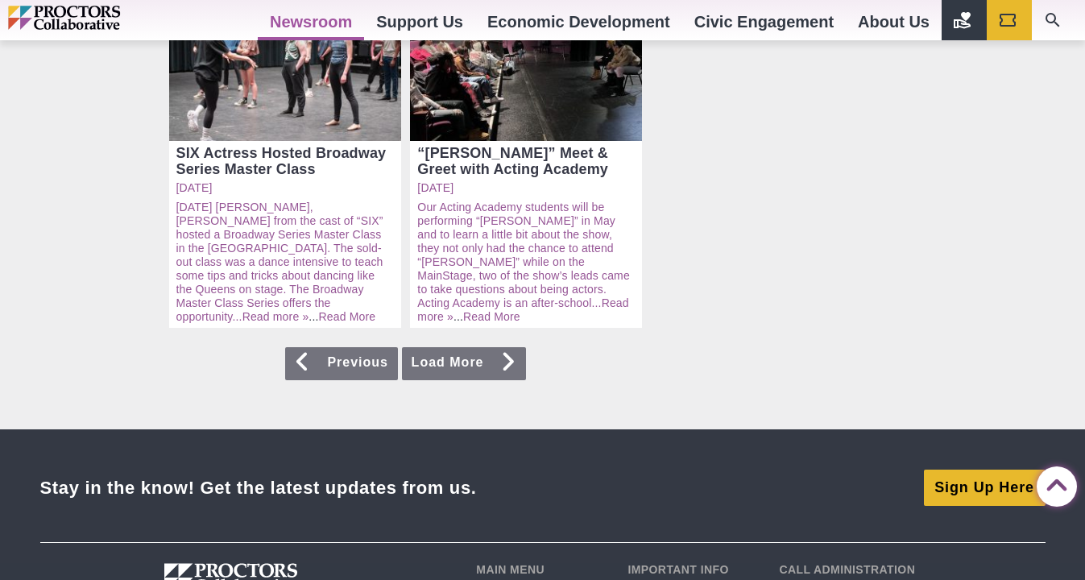
scroll to position [1342, 0]
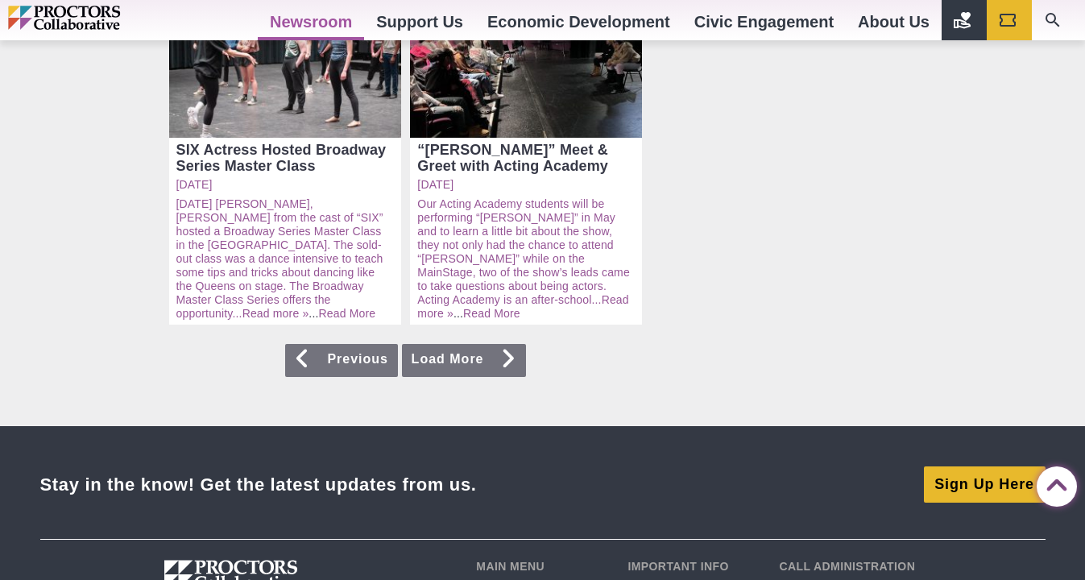
click at [510, 352] on icon at bounding box center [508, 358] width 16 height 13
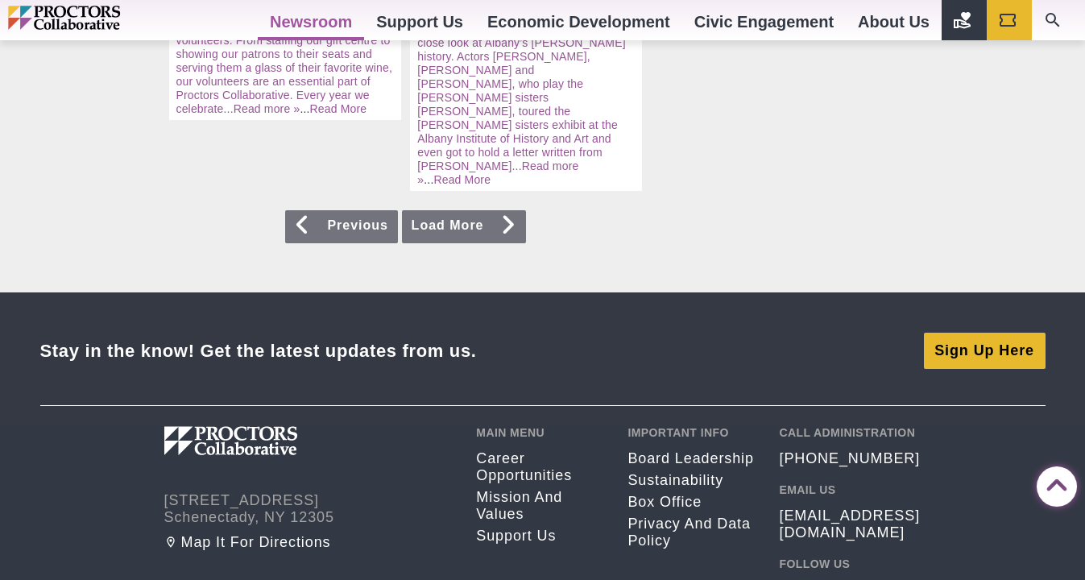
scroll to position [1479, 0]
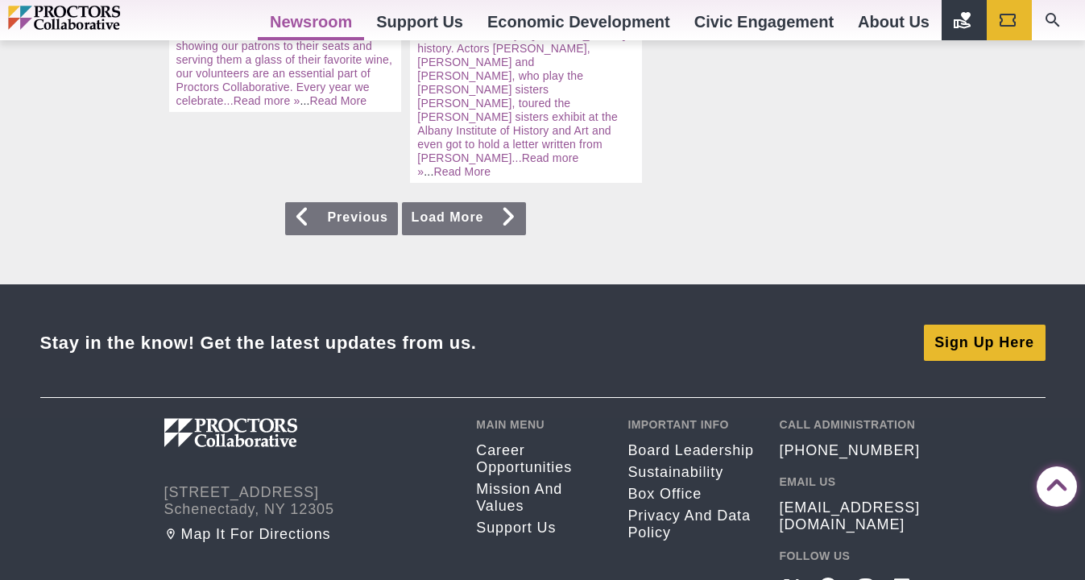
click at [305, 210] on icon at bounding box center [303, 216] width 16 height 13
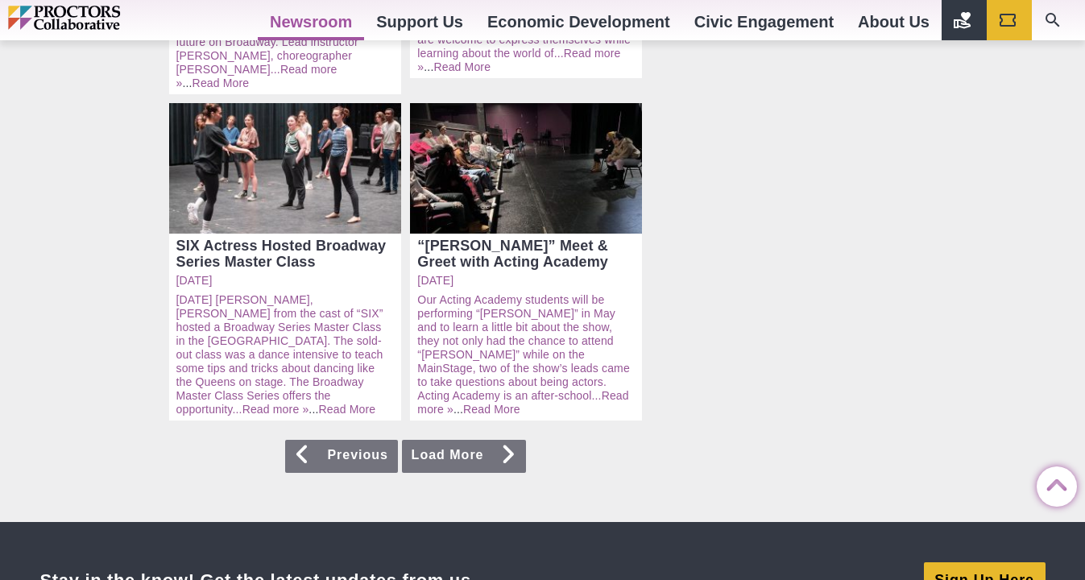
scroll to position [1248, 0]
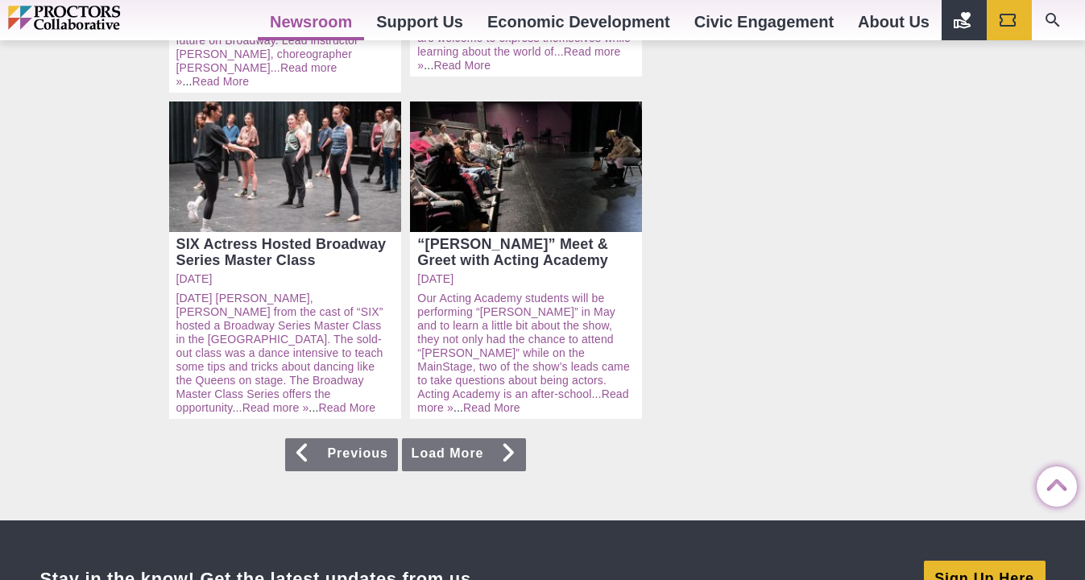
click at [305, 446] on icon at bounding box center [303, 452] width 16 height 13
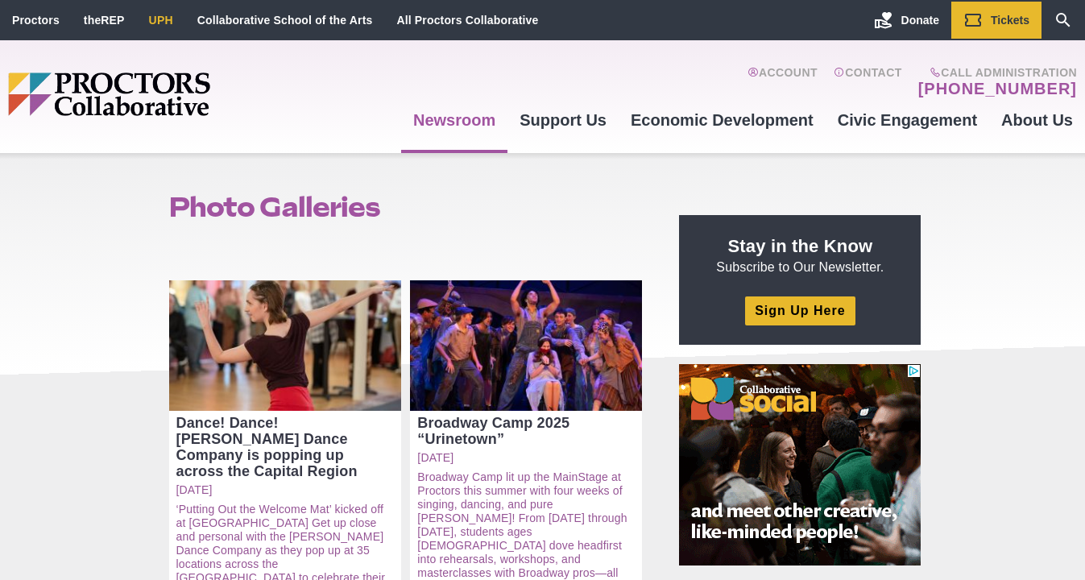
click at [163, 23] on link "UPH" at bounding box center [161, 20] width 24 height 13
